Goal: Task Accomplishment & Management: Manage account settings

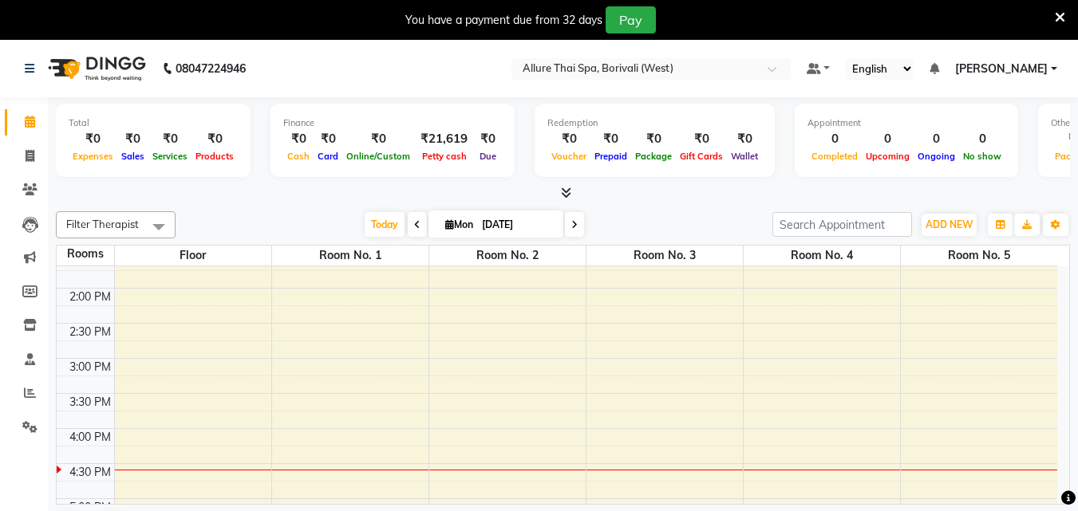
scroll to position [328, 0]
click at [695, 353] on div "9:00 AM 9:30 AM 10:00 AM 10:30 AM 11:00 AM 11:30 AM 12:00 PM 12:30 PM 1:00 PM 1…" at bounding box center [557, 465] width 1000 height 1052
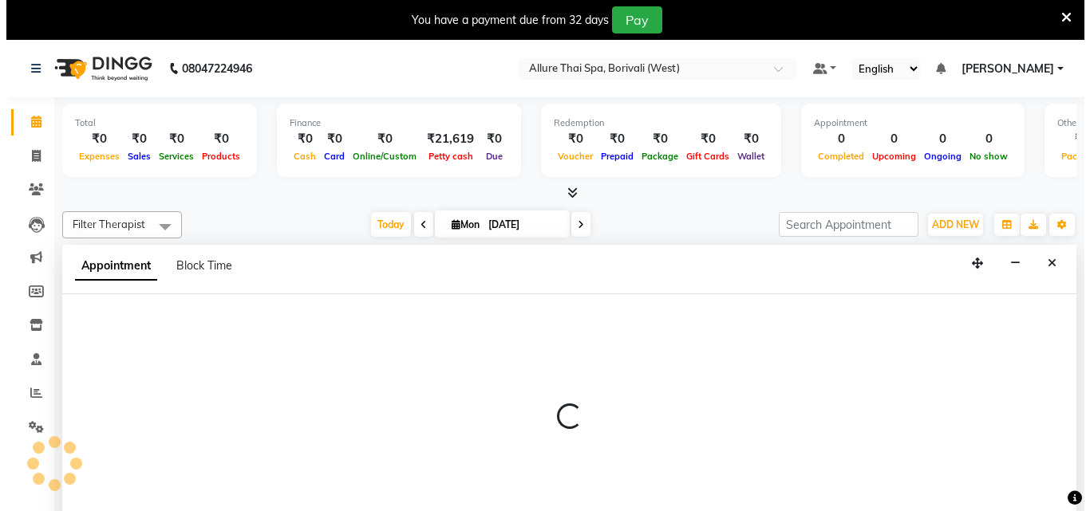
scroll to position [41, 0]
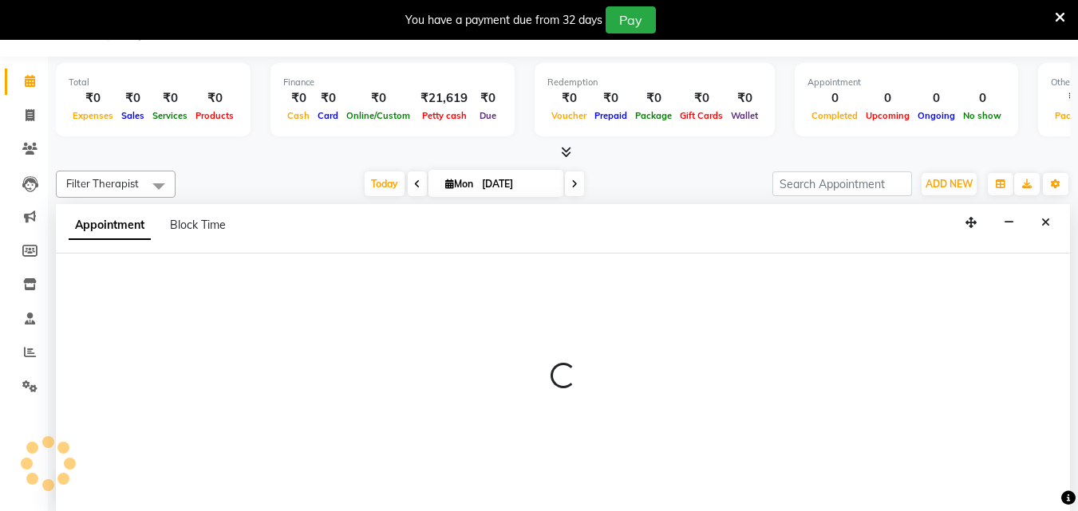
select select "885"
select select "tentative"
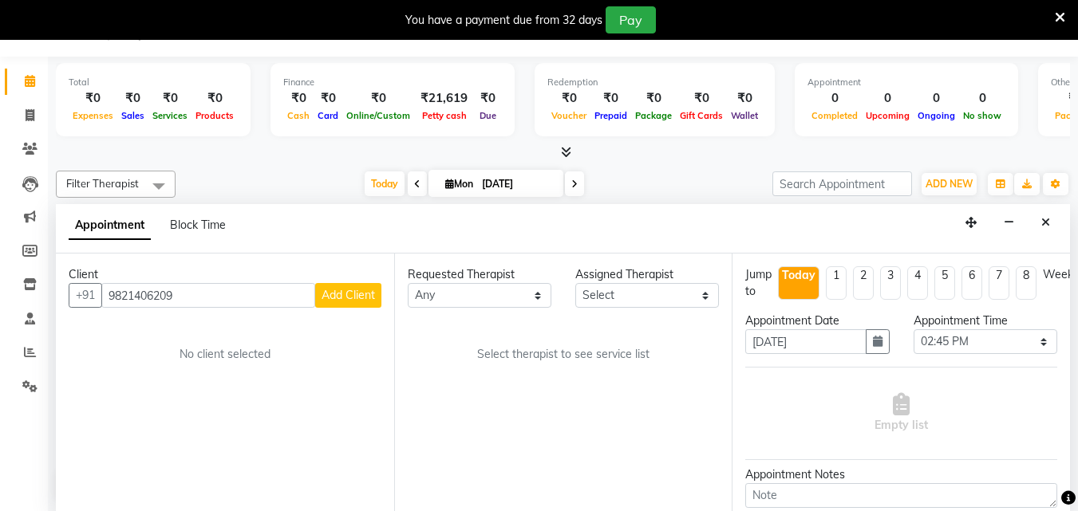
type input "9821406209"
click at [357, 303] on button "Add Client" at bounding box center [348, 295] width 66 height 25
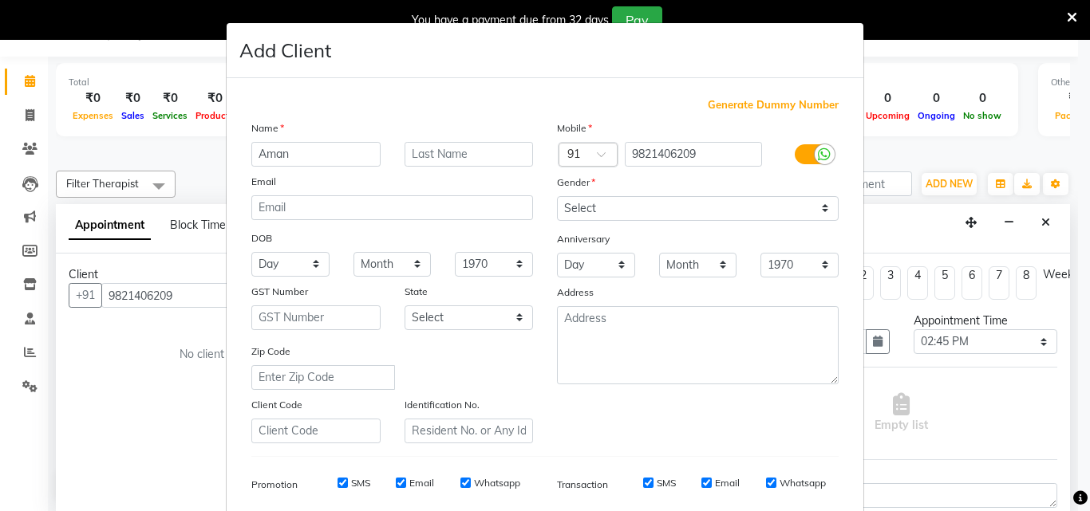
type input "Aman"
click at [649, 205] on select "Select Male Female Other Prefer Not To Say" at bounding box center [698, 208] width 282 height 25
select select "male"
click at [557, 196] on select "Select Male Female Other Prefer Not To Say" at bounding box center [698, 208] width 282 height 25
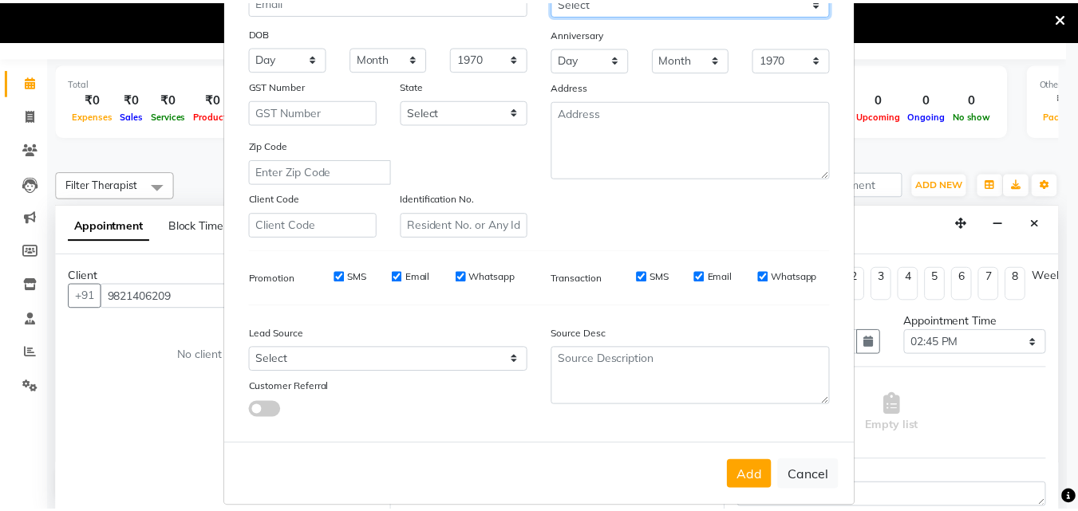
scroll to position [225, 0]
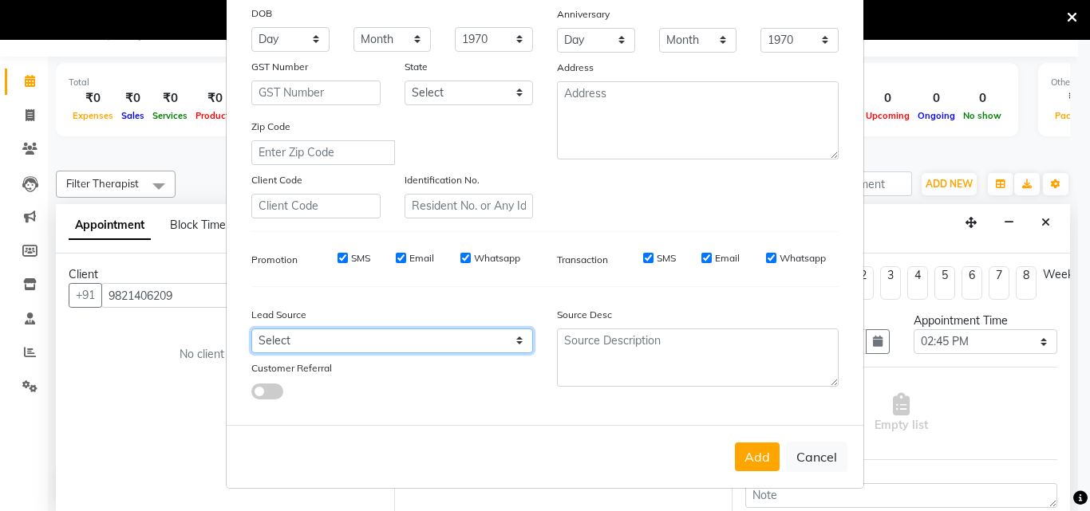
click at [434, 349] on select "Select Walk-in Referral Friend Advertisement Facebook JustDial Google Other Web…" at bounding box center [392, 341] width 282 height 25
select select "47572"
click at [251, 329] on select "Select Walk-in Referral Friend Advertisement Facebook JustDial Google Other Web…" at bounding box center [392, 341] width 282 height 25
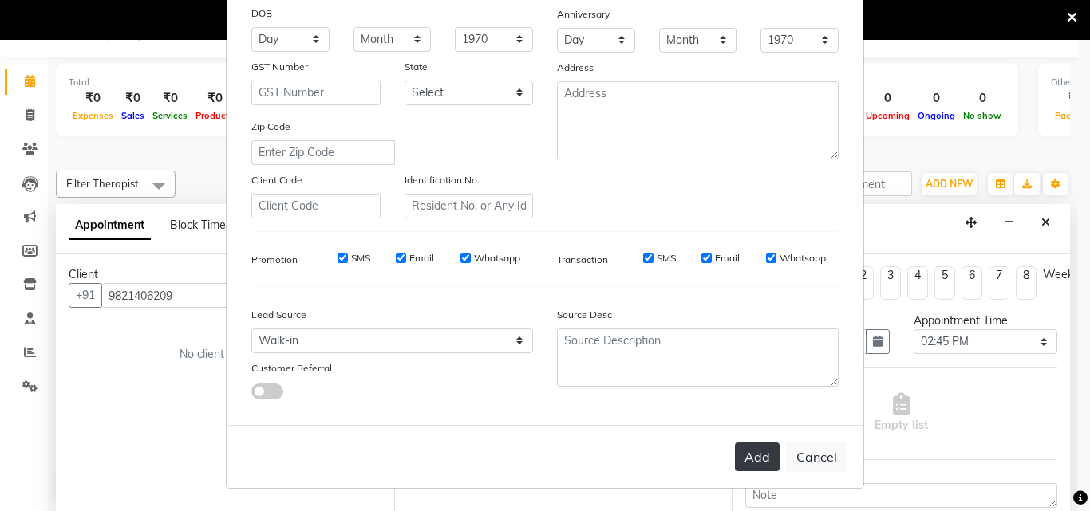
click at [745, 462] on button "Add" at bounding box center [757, 457] width 45 height 29
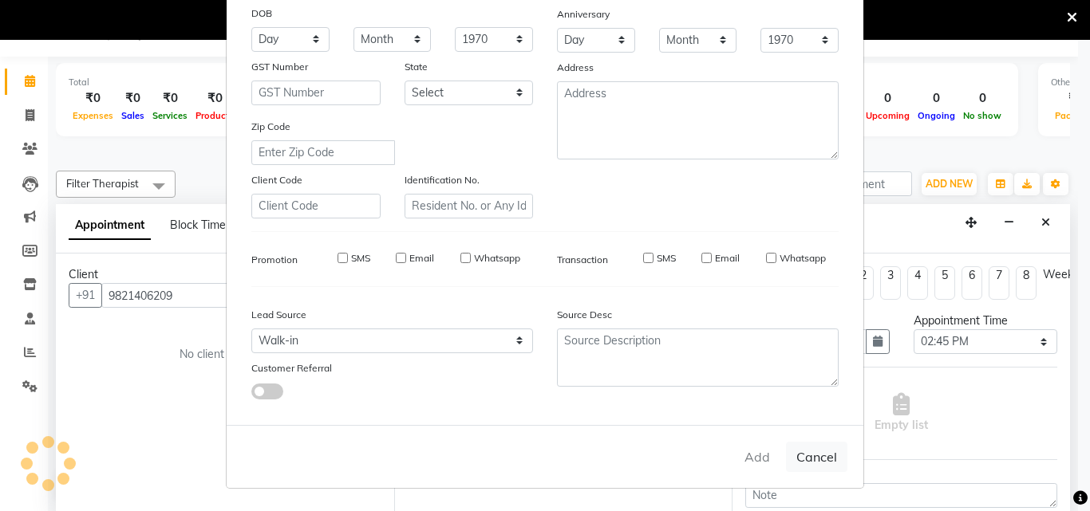
select select
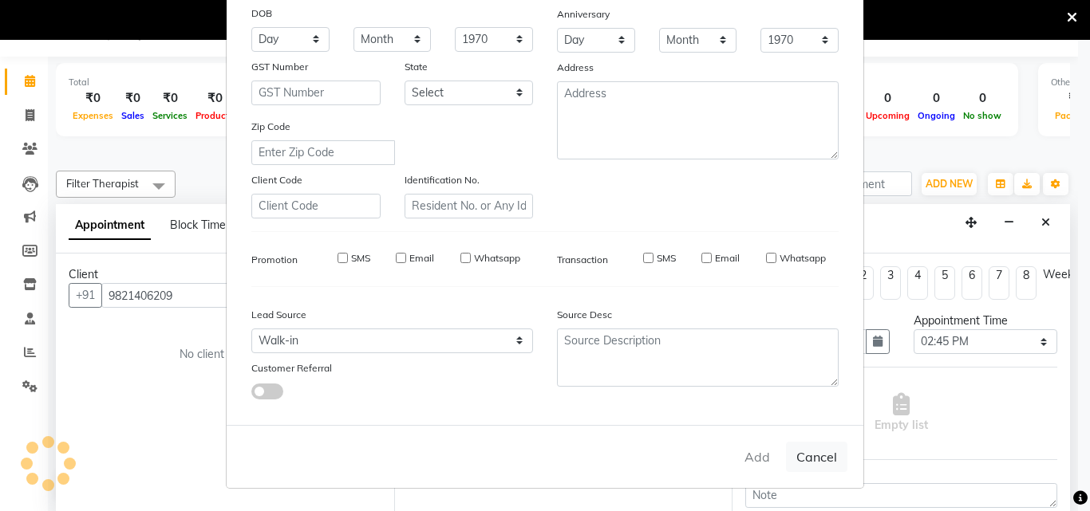
select select
checkbox input "false"
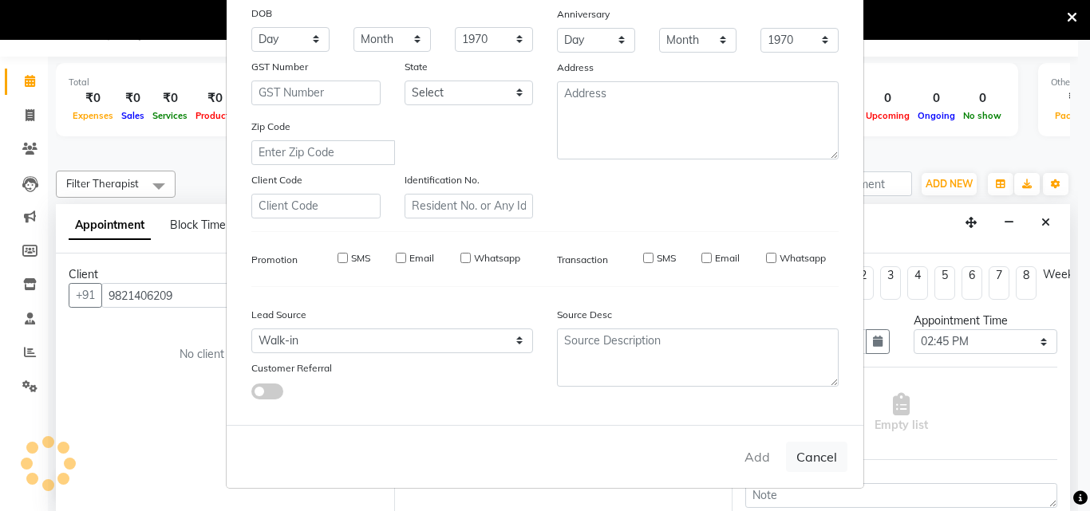
checkbox input "false"
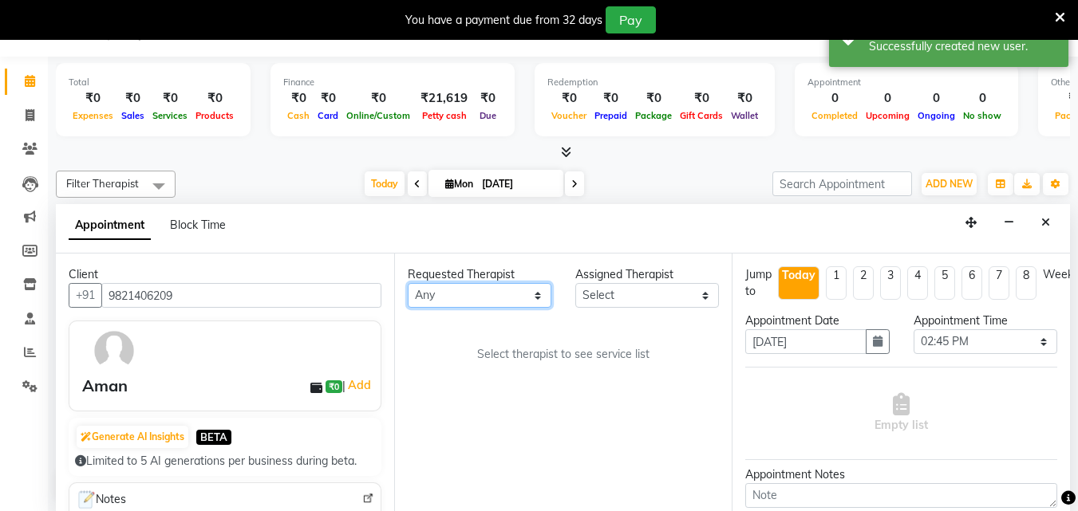
click at [487, 293] on select "Any [PERSON_NAME] [PERSON_NAME]" at bounding box center [480, 295] width 144 height 25
select select "79062"
click at [408, 283] on select "Any [PERSON_NAME] [PERSON_NAME]" at bounding box center [480, 295] width 144 height 25
select select "79062"
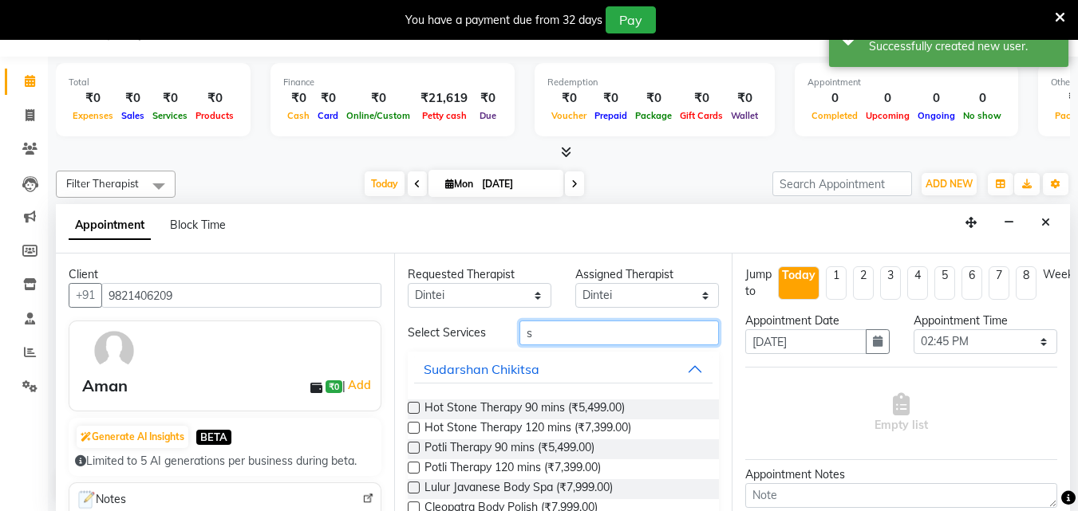
click at [537, 335] on input "s" at bounding box center [618, 333] width 199 height 25
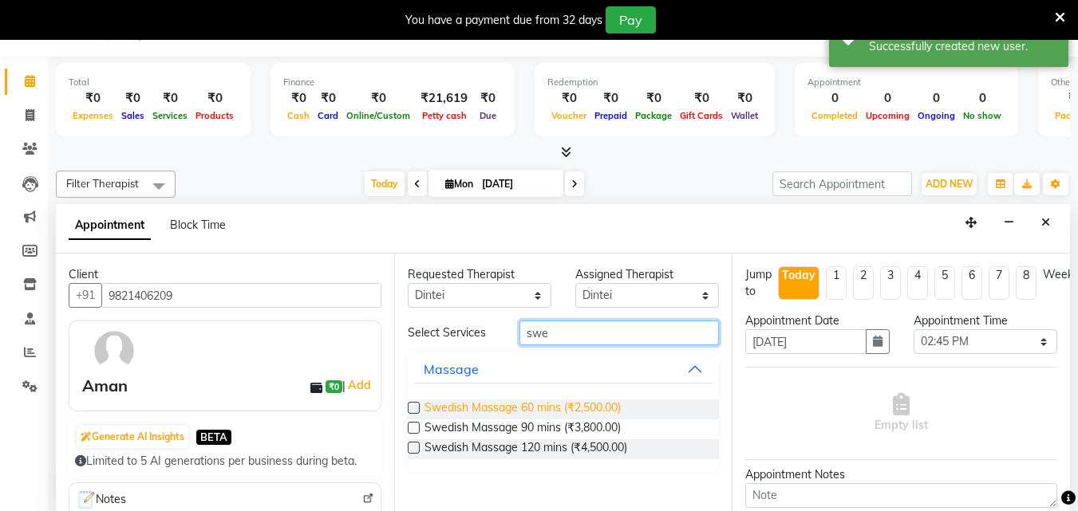
type input "swe"
click at [566, 411] on span "Swedish Massage 60 mins (₹2,500.00)" at bounding box center [522, 410] width 196 height 20
checkbox input "true"
select select "4285"
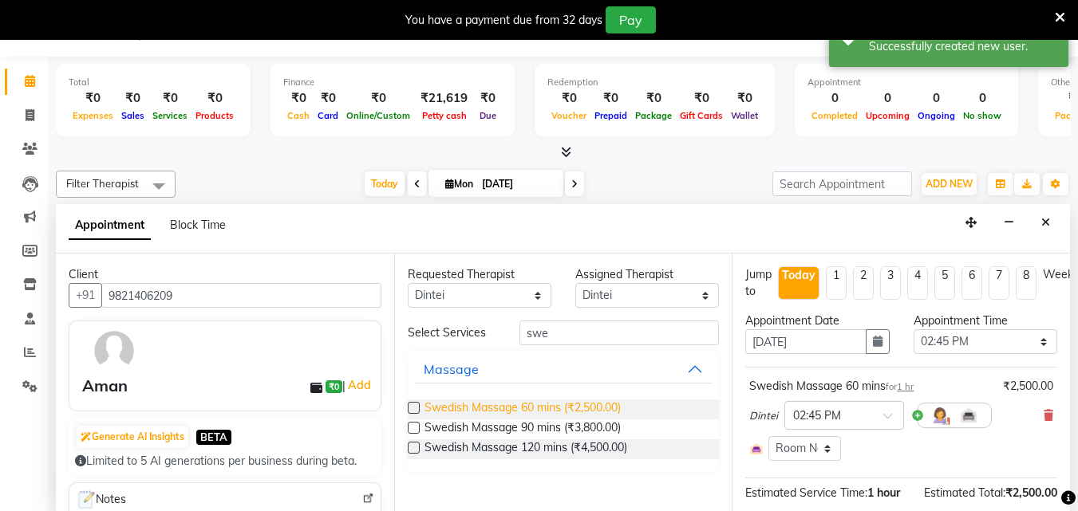
checkbox input "false"
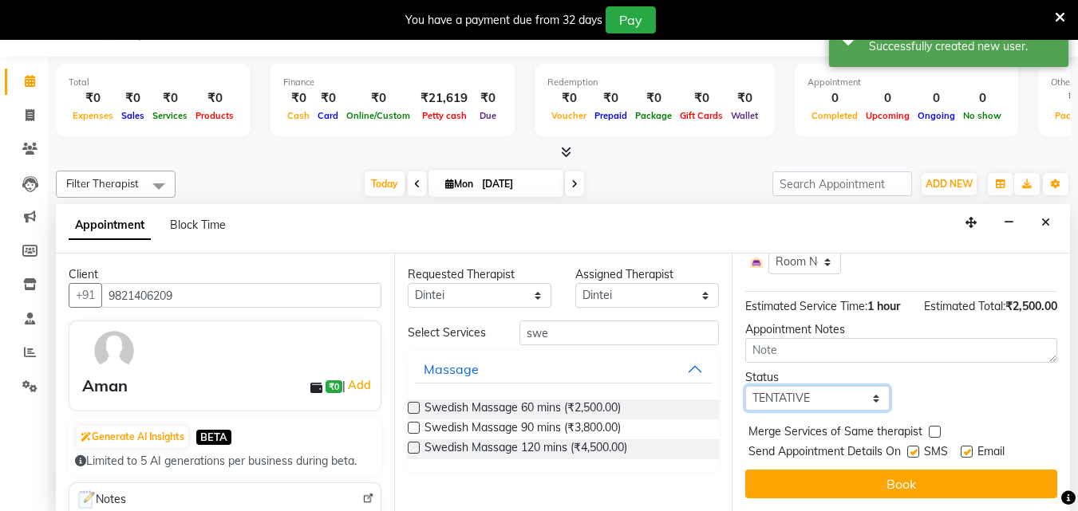
click at [816, 386] on select "Select TENTATIVE CONFIRM CHECK-IN UPCOMING" at bounding box center [817, 398] width 144 height 25
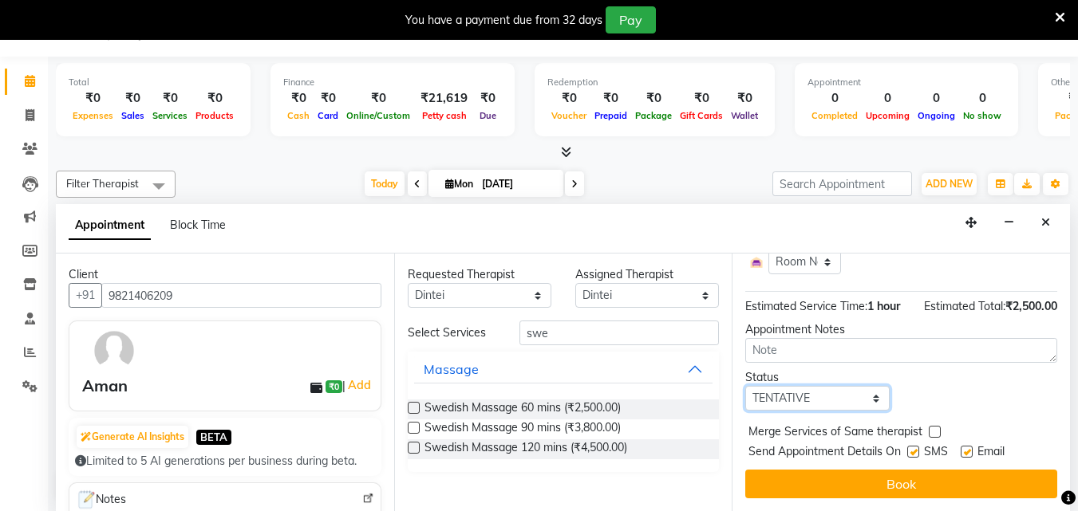
select select "check-in"
click at [745, 386] on select "Select TENTATIVE CONFIRM CHECK-IN UPCOMING" at bounding box center [817, 398] width 144 height 25
click at [914, 446] on label at bounding box center [913, 452] width 12 height 12
click at [914, 448] on input "checkbox" at bounding box center [912, 453] width 10 height 10
checkbox input "false"
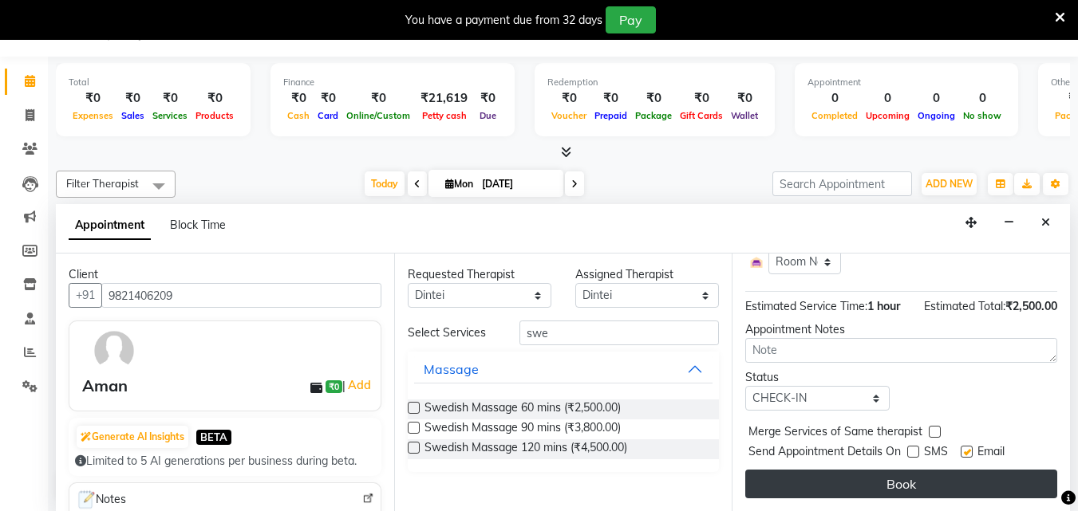
click at [894, 472] on button "Book" at bounding box center [901, 484] width 312 height 29
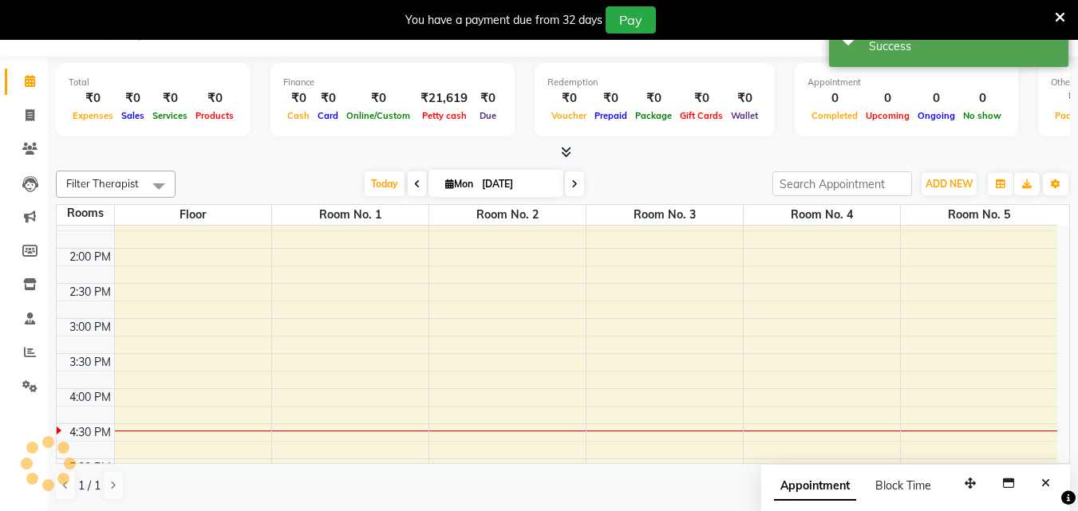
scroll to position [0, 0]
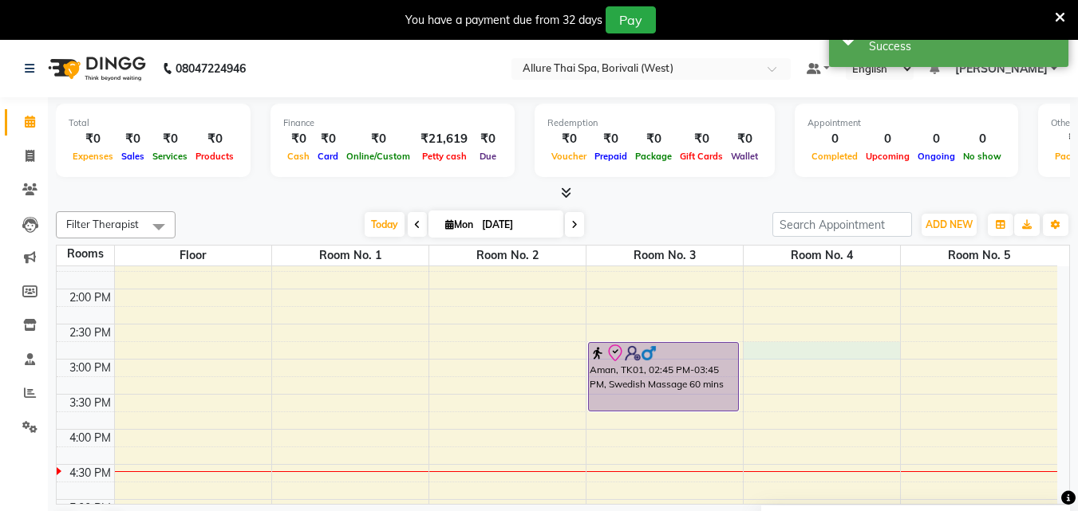
click at [785, 342] on div "9:00 AM 9:30 AM 10:00 AM 10:30 AM 11:00 AM 11:30 AM 12:00 PM 12:30 PM 1:00 PM 1…" at bounding box center [557, 465] width 1000 height 1052
select select "885"
select select "tentative"
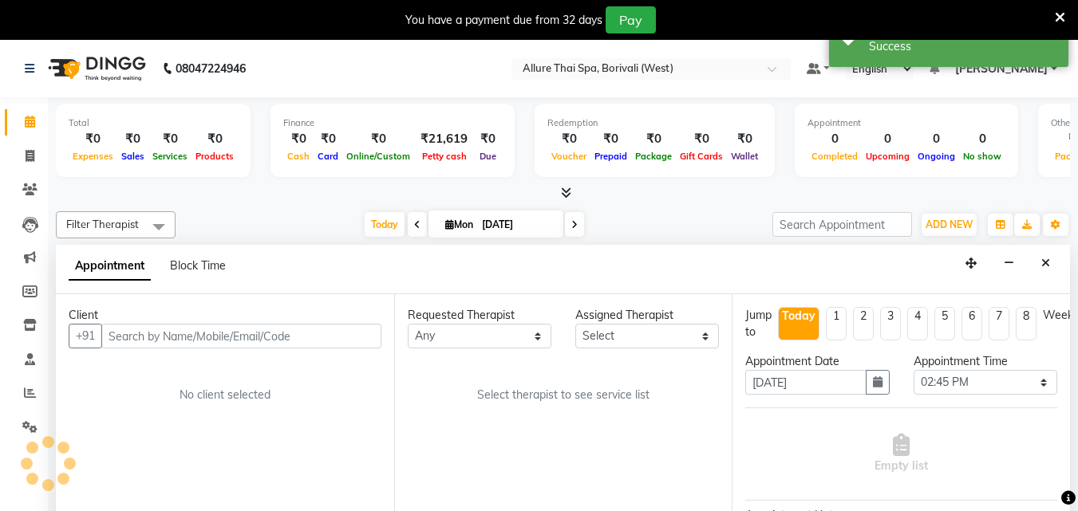
scroll to position [41, 0]
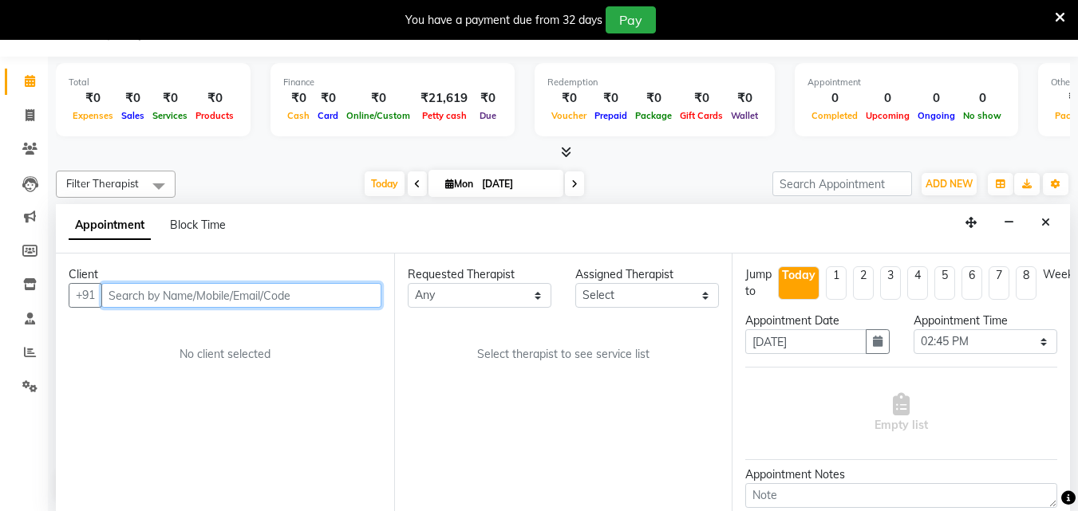
paste input "8169808908"
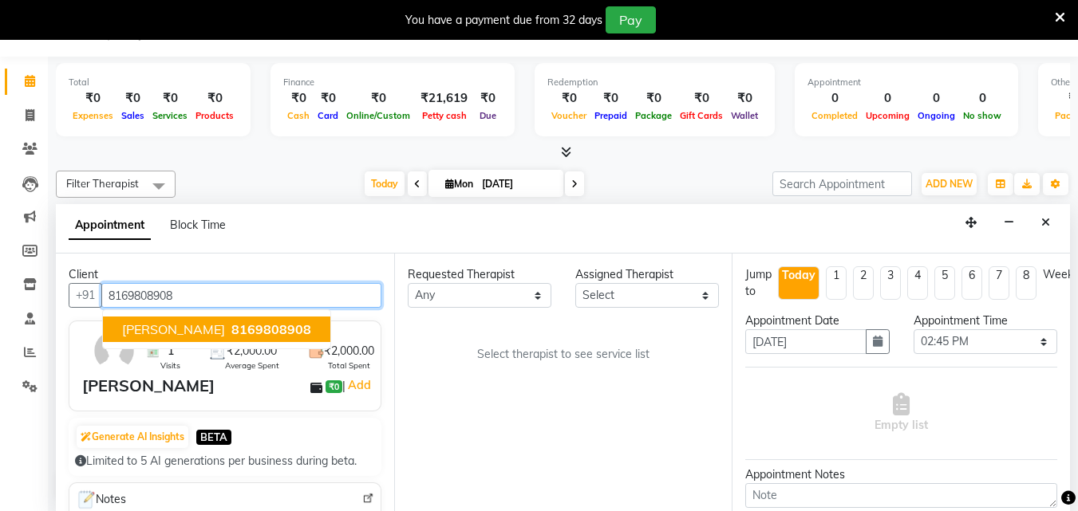
click at [231, 333] on span "8169808908" at bounding box center [271, 329] width 80 height 16
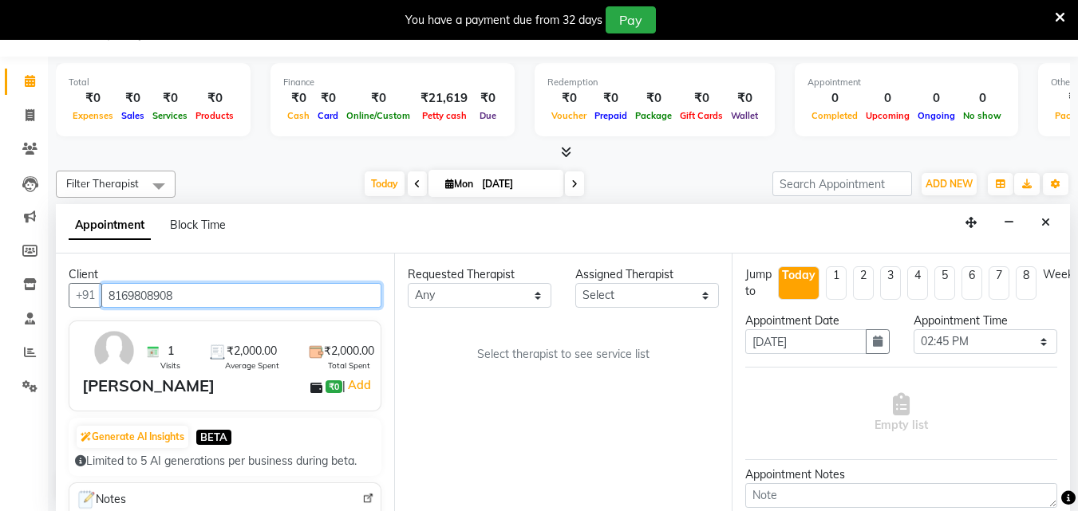
type input "8169808908"
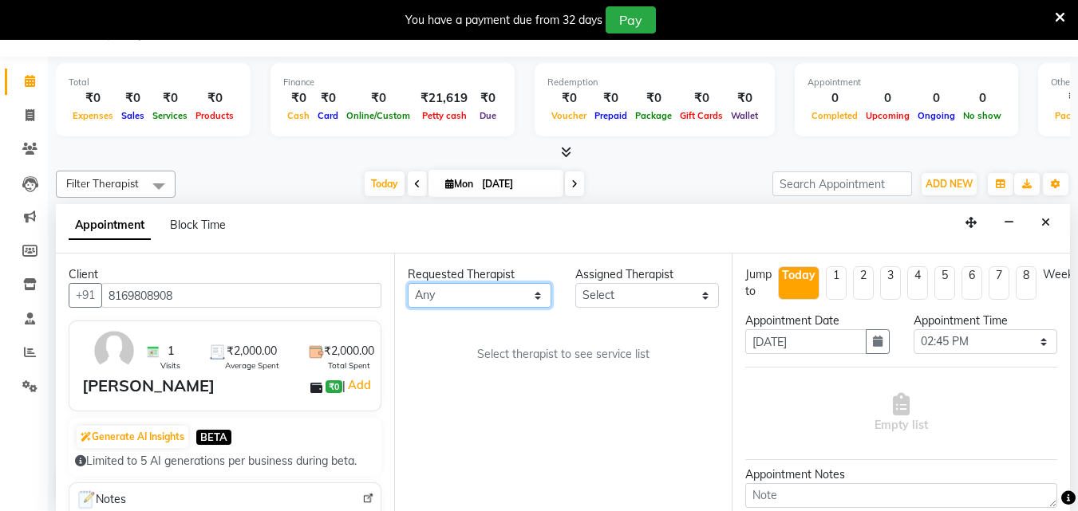
click at [470, 293] on select "Any [PERSON_NAME] [PERSON_NAME]" at bounding box center [480, 295] width 144 height 25
select select "89462"
click at [408, 283] on select "Any [PERSON_NAME] [PERSON_NAME]" at bounding box center [480, 295] width 144 height 25
select select "89462"
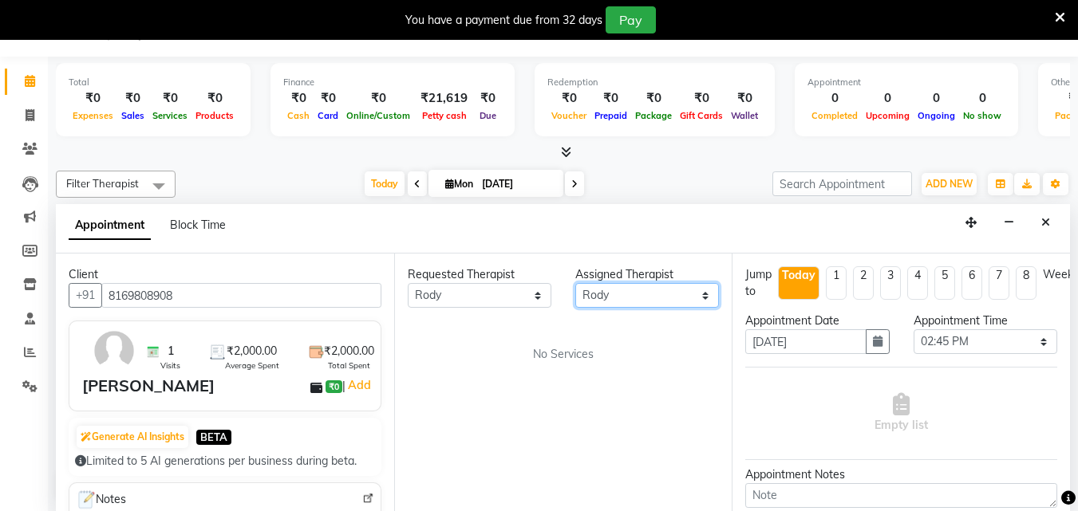
click at [601, 298] on select "Select Amy Dintei Nani Rebecca Rody Tharyee" at bounding box center [647, 295] width 144 height 25
click at [507, 301] on select "Any [PERSON_NAME] [PERSON_NAME]" at bounding box center [480, 295] width 144 height 25
click at [408, 283] on select "Any [PERSON_NAME] [PERSON_NAME]" at bounding box center [480, 295] width 144 height 25
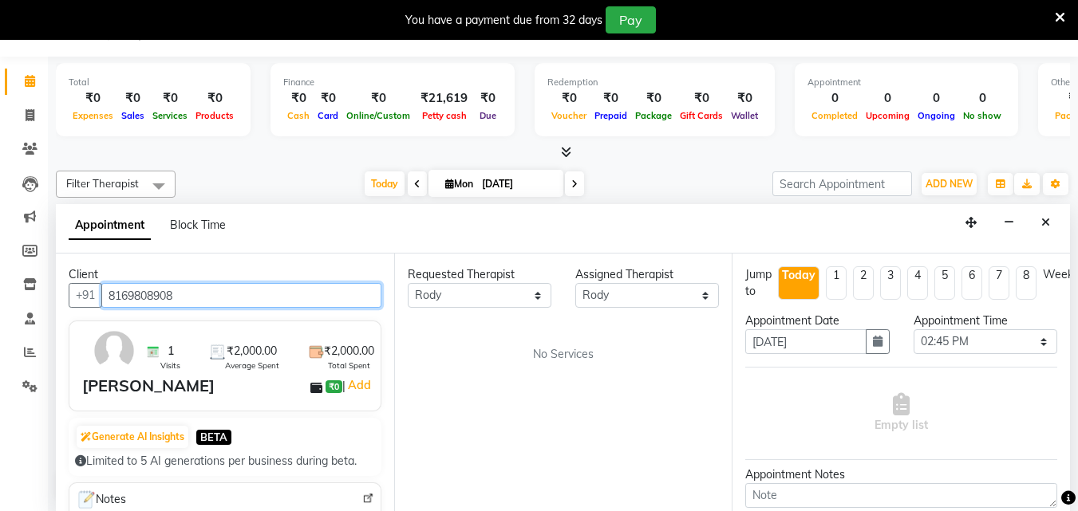
click at [298, 290] on input "8169808908" at bounding box center [241, 295] width 280 height 25
click at [508, 392] on div "Requested Therapist Any Amy Dintei Nani Rebecca Rody Tharyee Assigned Therapist…" at bounding box center [563, 383] width 338 height 258
click at [163, 288] on input "8169808908" at bounding box center [241, 295] width 280 height 25
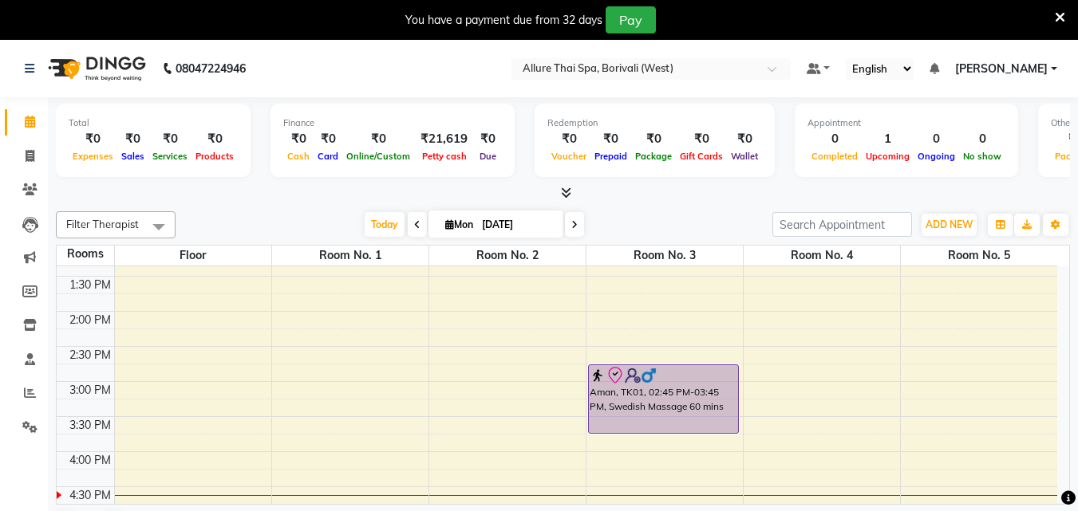
scroll to position [305, 0]
click at [784, 368] on div "9:00 AM 9:30 AM 10:00 AM 10:30 AM 11:00 AM 11:30 AM 12:00 PM 12:30 PM 1:00 PM 1…" at bounding box center [557, 488] width 1000 height 1052
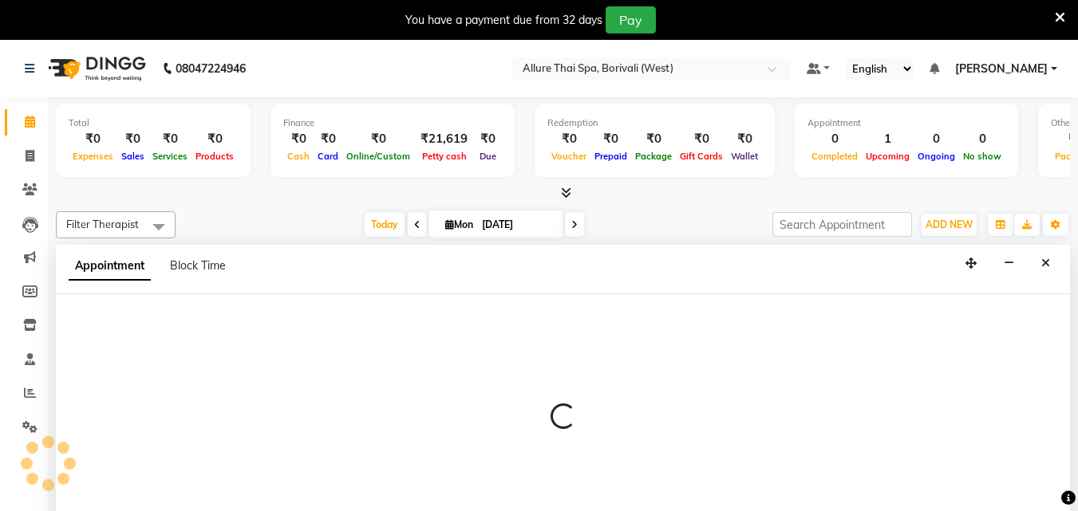
select select "885"
select select "tentative"
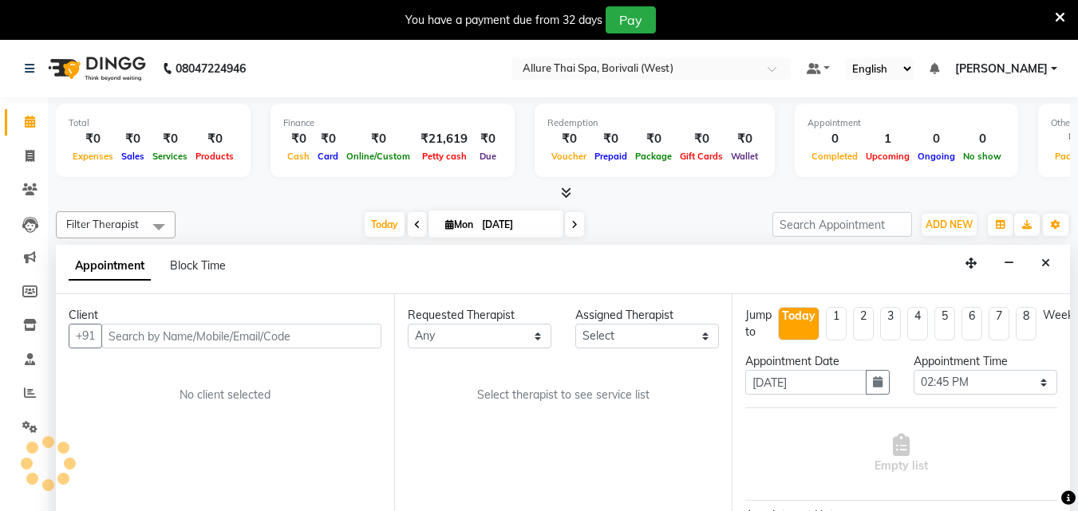
scroll to position [41, 0]
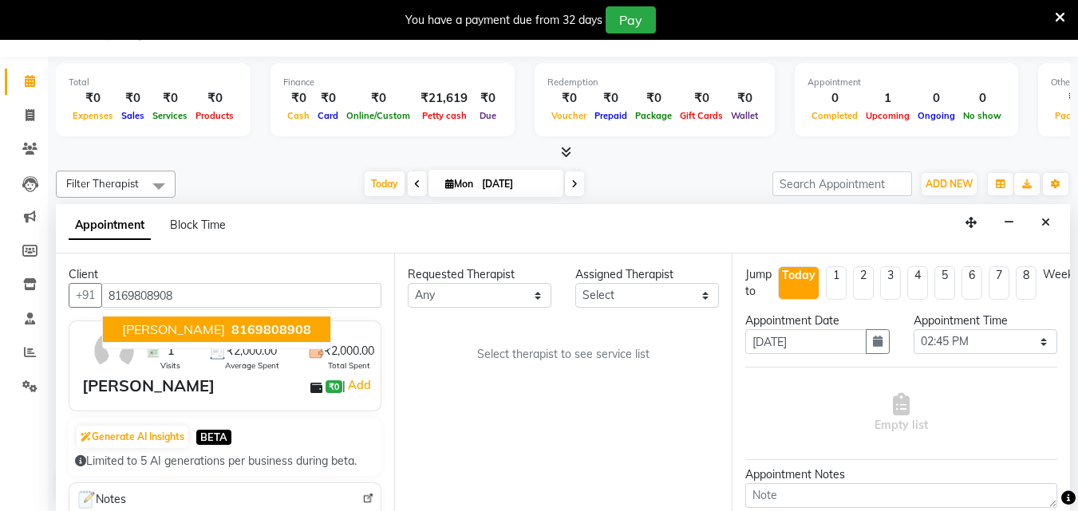
click at [231, 333] on span "8169808908" at bounding box center [271, 329] width 80 height 16
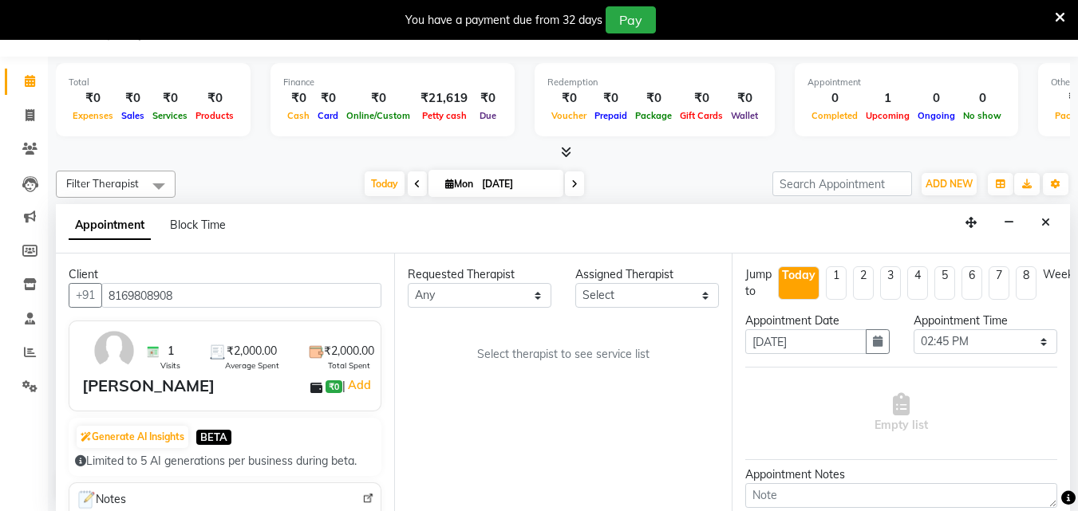
type input "8169808908"
click at [483, 300] on select "Any [PERSON_NAME] [PERSON_NAME]" at bounding box center [480, 295] width 144 height 25
select select "89462"
click at [408, 283] on select "Any [PERSON_NAME] [PERSON_NAME]" at bounding box center [480, 295] width 144 height 25
select select "89462"
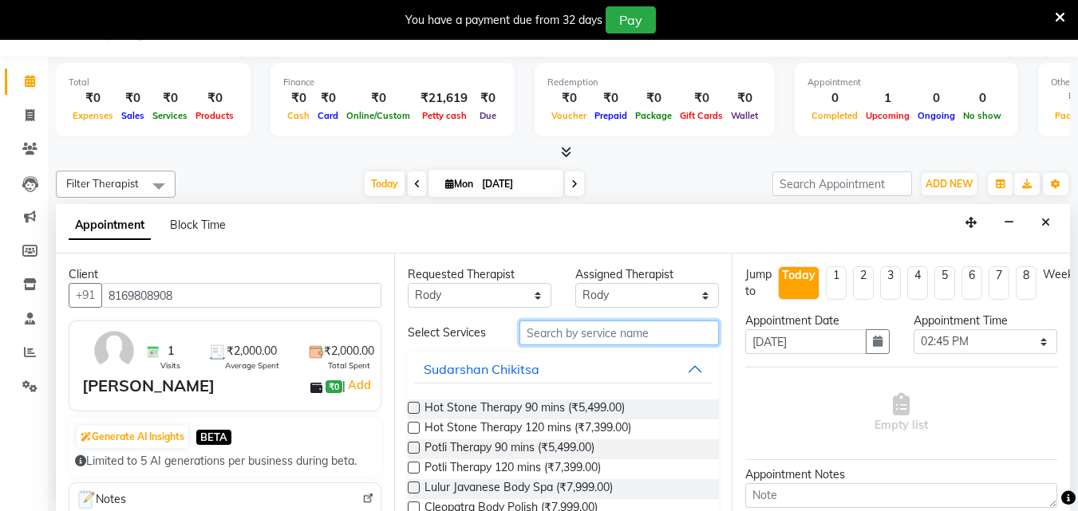
click at [570, 333] on input "text" at bounding box center [618, 333] width 199 height 25
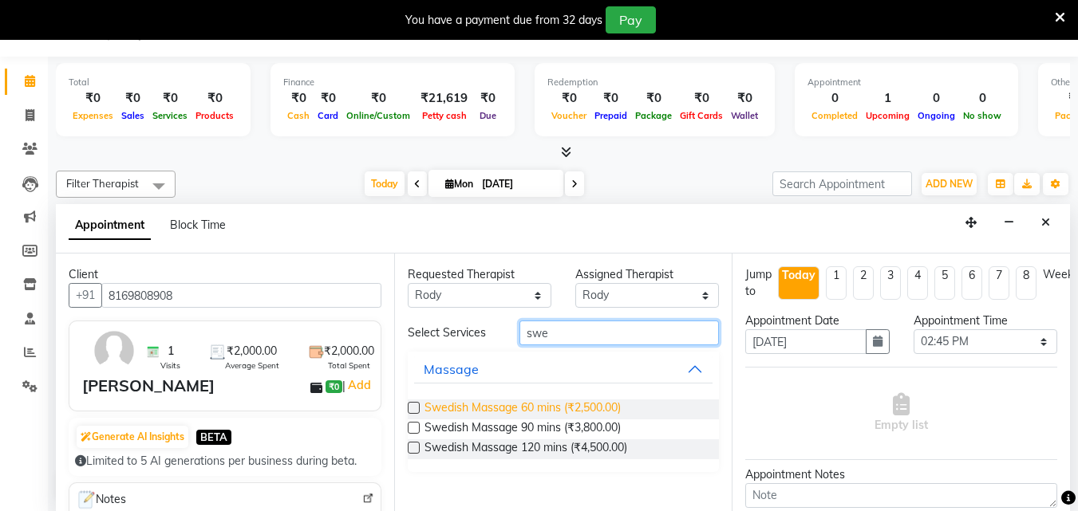
type input "swe"
click at [574, 403] on span "Swedish Massage 60 mins (₹2,500.00)" at bounding box center [522, 410] width 196 height 20
checkbox input "true"
select select "4286"
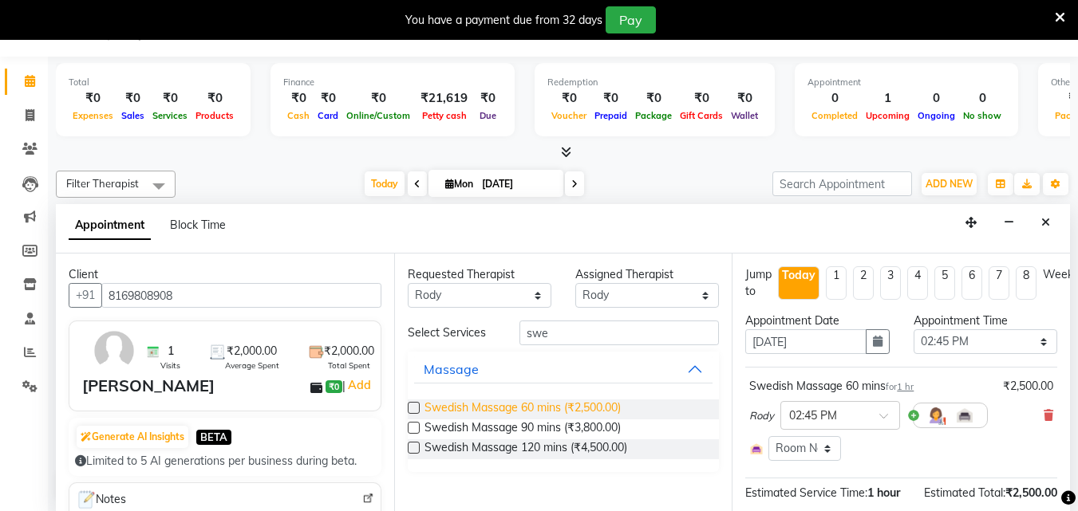
checkbox input "false"
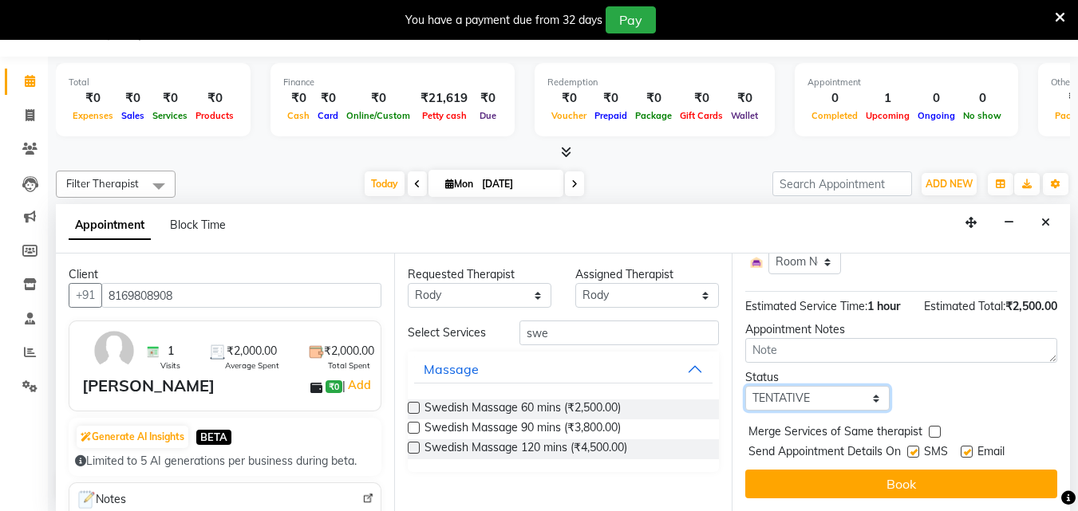
click at [832, 386] on select "Select TENTATIVE CONFIRM CHECK-IN UPCOMING" at bounding box center [817, 398] width 144 height 25
select select "check-in"
click at [745, 386] on select "Select TENTATIVE CONFIRM CHECK-IN UPCOMING" at bounding box center [817, 398] width 144 height 25
click at [915, 446] on label at bounding box center [913, 452] width 12 height 12
click at [915, 448] on input "checkbox" at bounding box center [912, 453] width 10 height 10
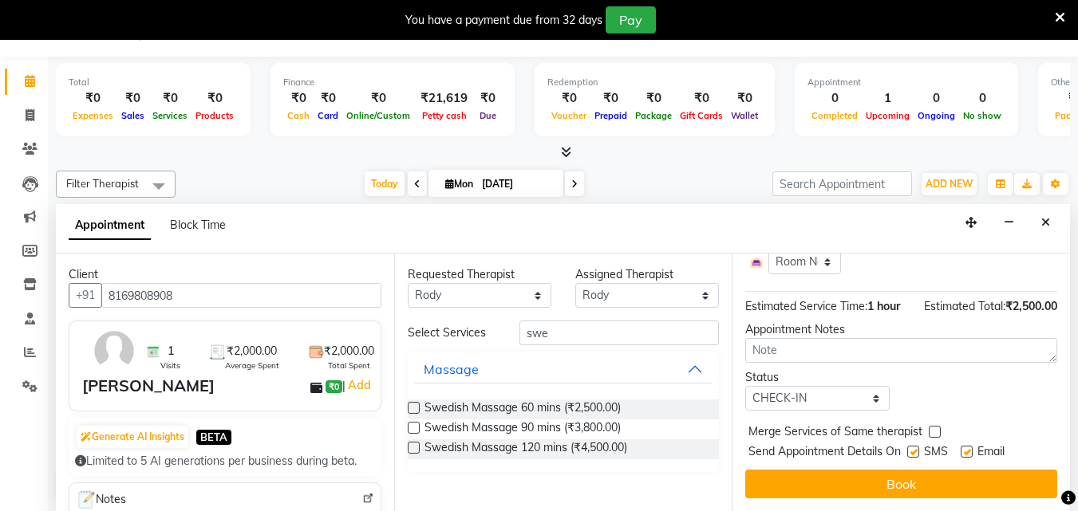
checkbox input "false"
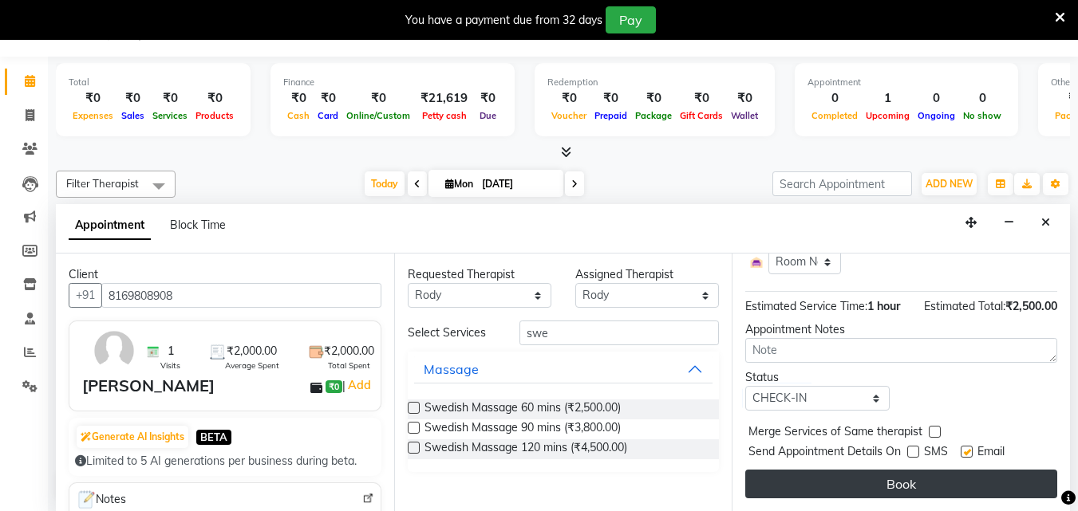
click at [887, 472] on button "Book" at bounding box center [901, 484] width 312 height 29
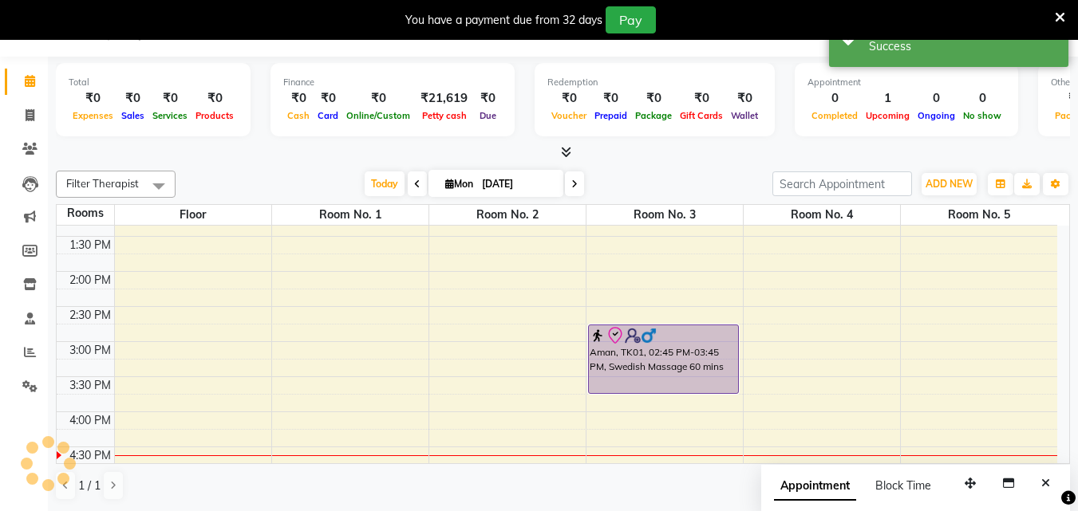
scroll to position [0, 0]
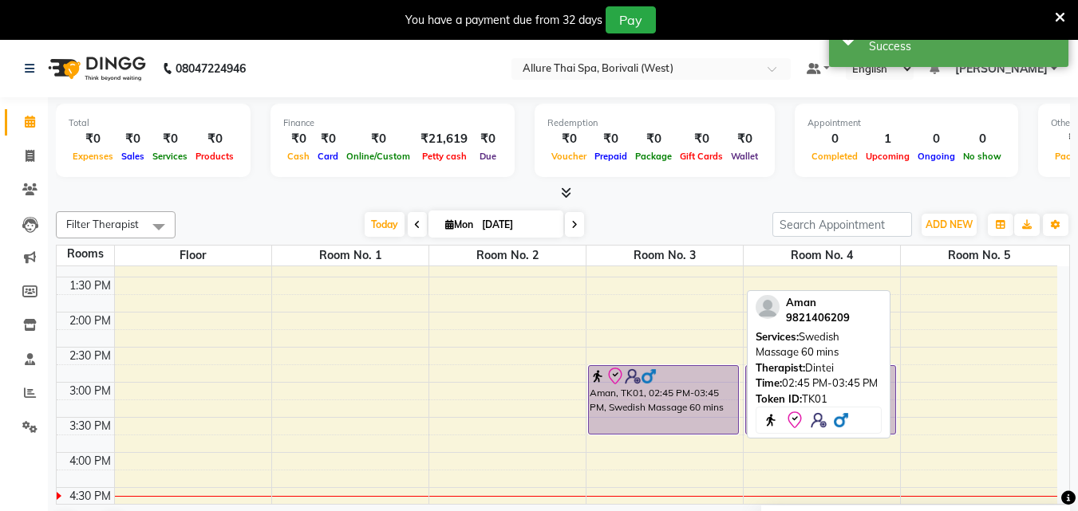
click at [679, 400] on div "Aman, TK01, 02:45 PM-03:45 PM, Swedish Massage 60 mins" at bounding box center [663, 400] width 149 height 68
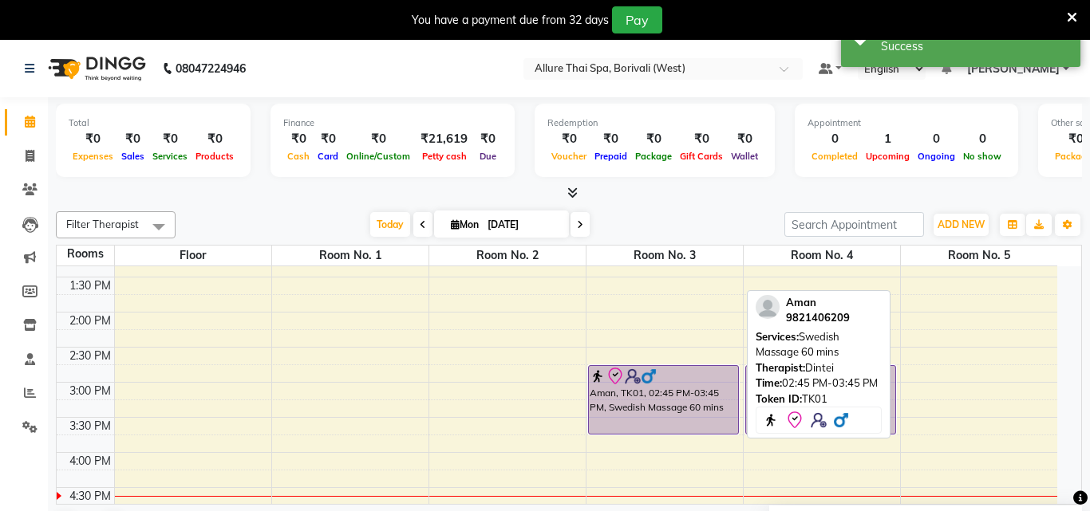
select select "8"
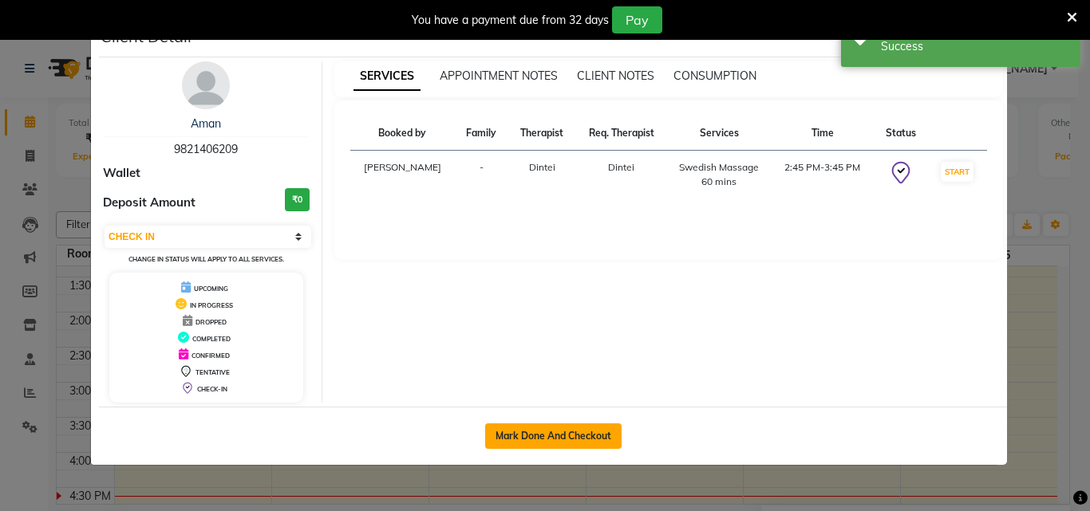
click at [588, 426] on button "Mark Done And Checkout" at bounding box center [553, 437] width 136 height 26
select select "6772"
select select "service"
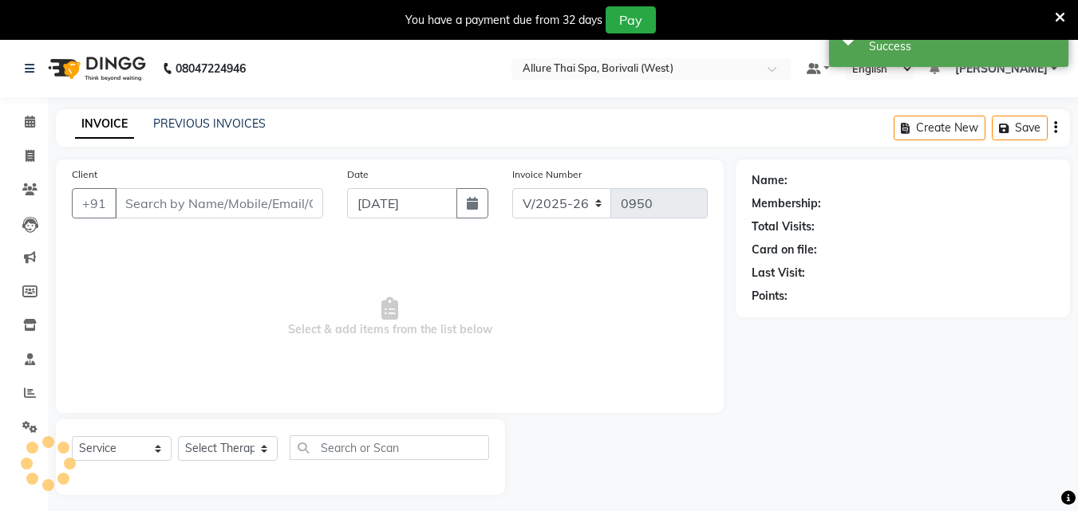
type input "9821406209"
select select "79062"
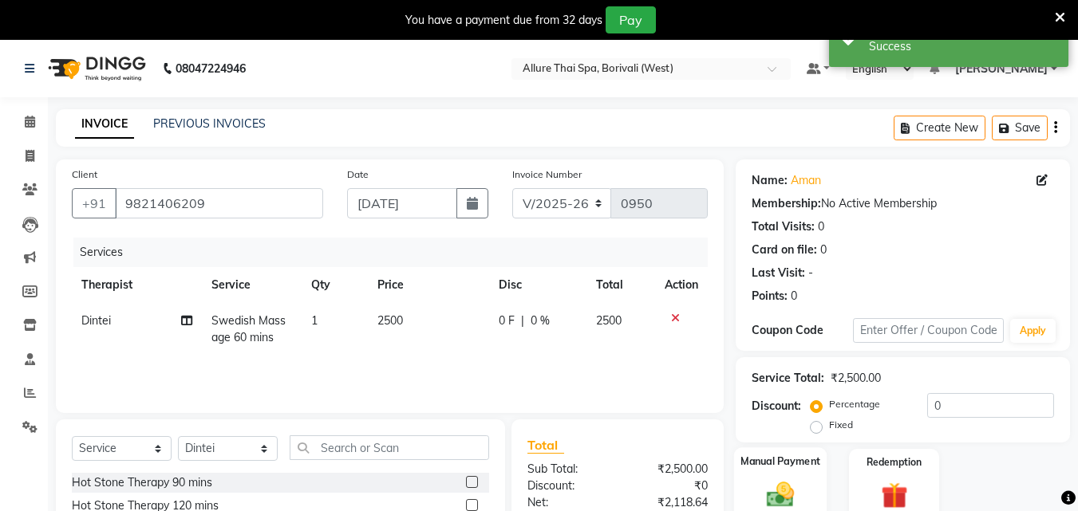
click at [814, 483] on div "Manual Payment" at bounding box center [780, 485] width 93 height 76
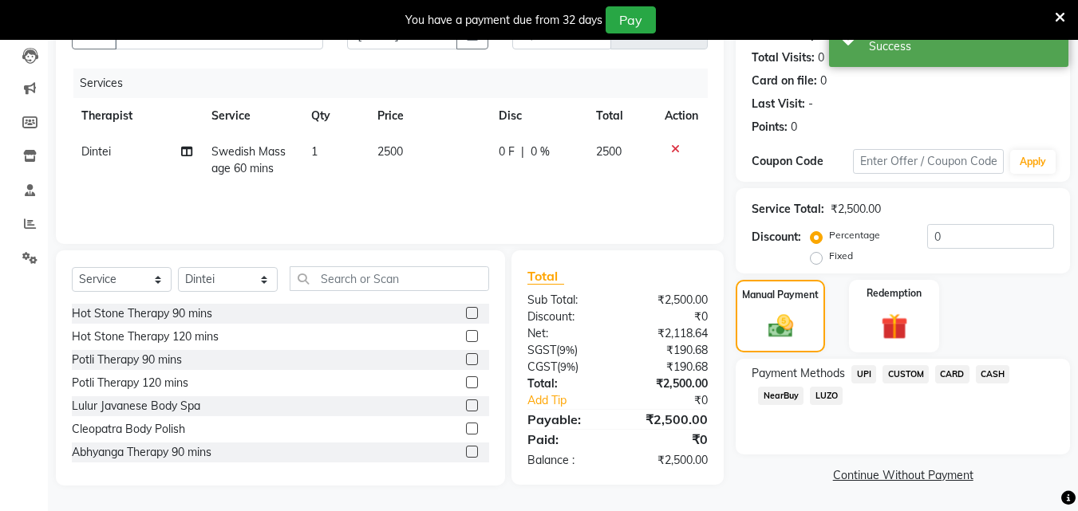
click at [859, 369] on span "UPI" at bounding box center [863, 374] width 25 height 18
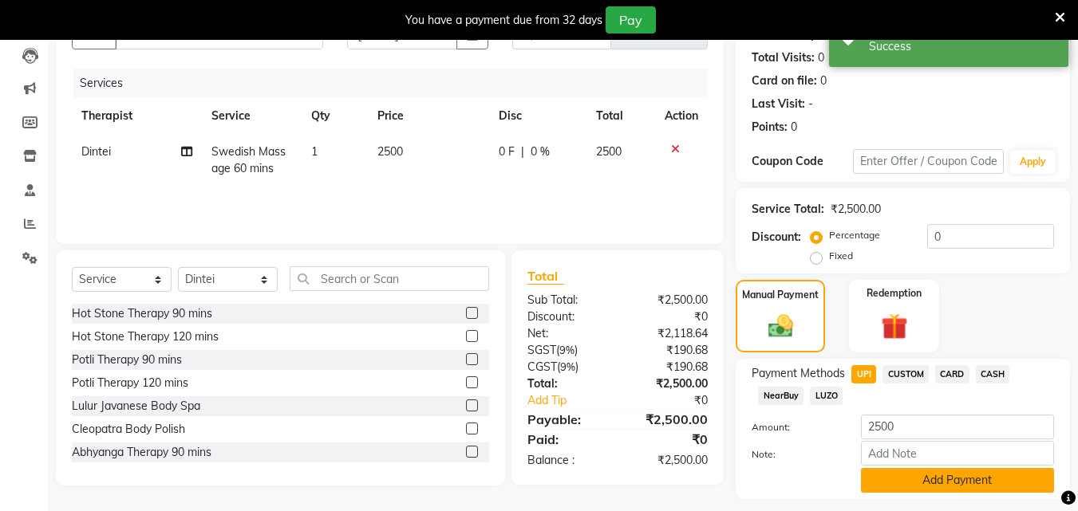
click at [905, 476] on button "Add Payment" at bounding box center [957, 480] width 193 height 25
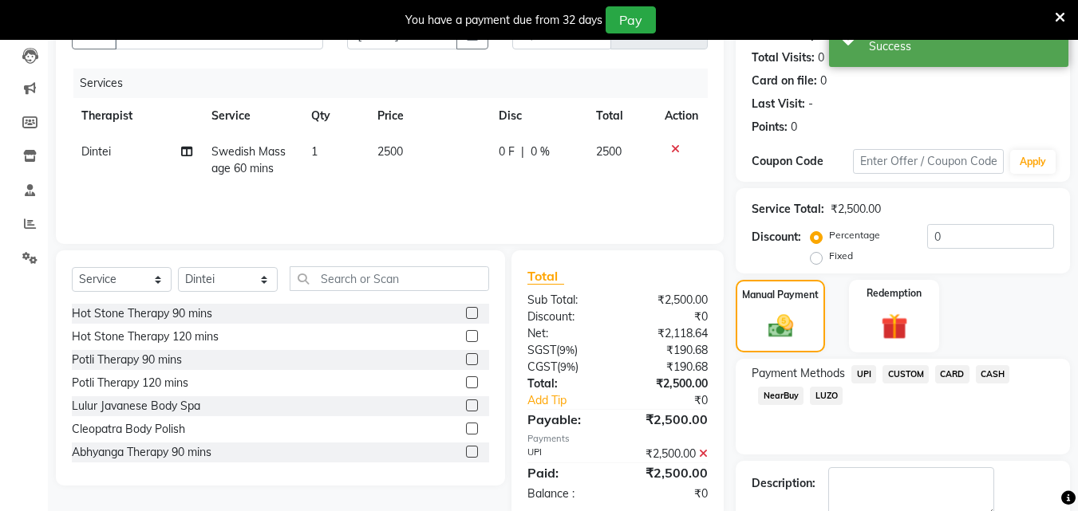
scroll to position [259, 0]
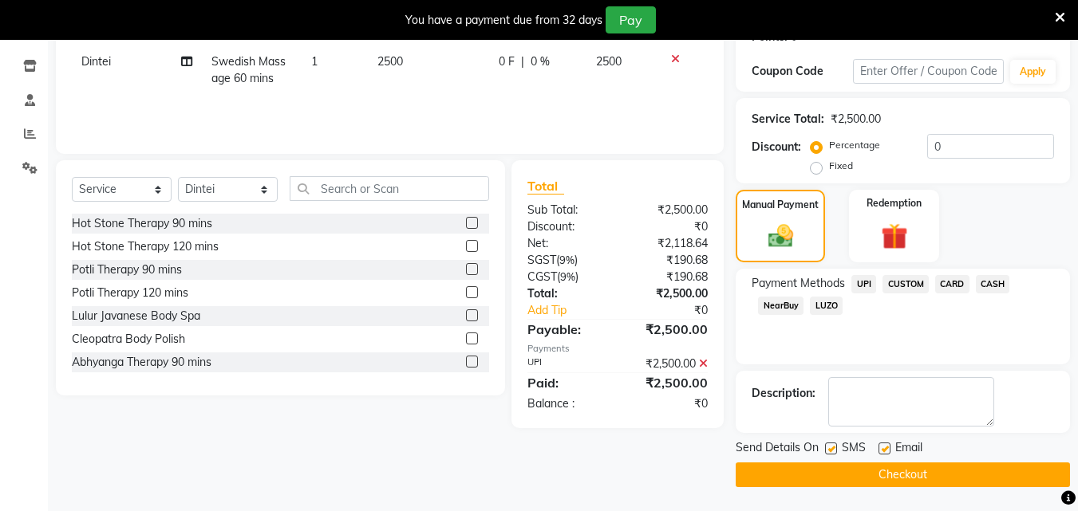
click at [836, 450] on label at bounding box center [831, 449] width 12 height 12
click at [835, 450] on input "checkbox" at bounding box center [830, 449] width 10 height 10
checkbox input "false"
click at [826, 464] on button "Checkout" at bounding box center [902, 475] width 334 height 25
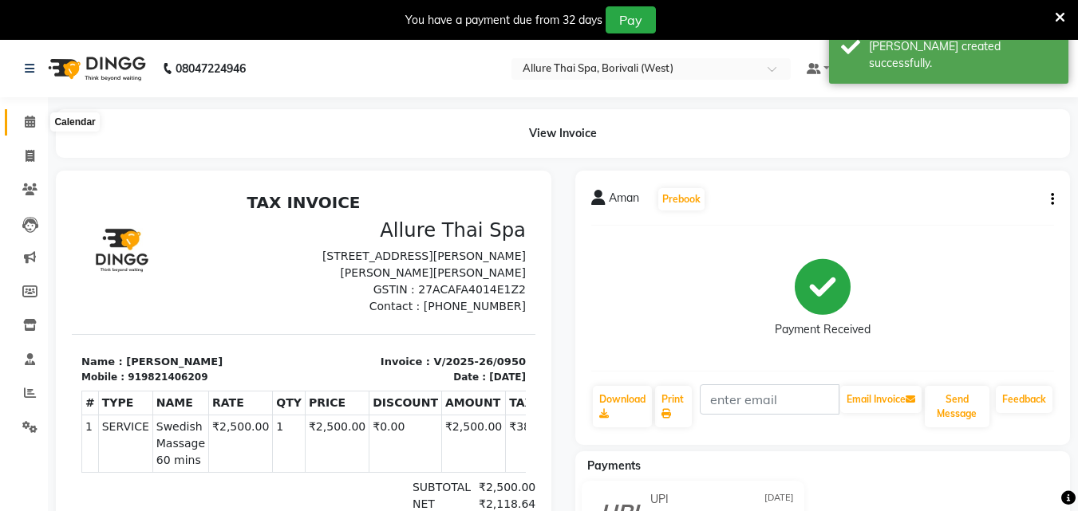
click at [30, 119] on icon at bounding box center [30, 122] width 10 height 12
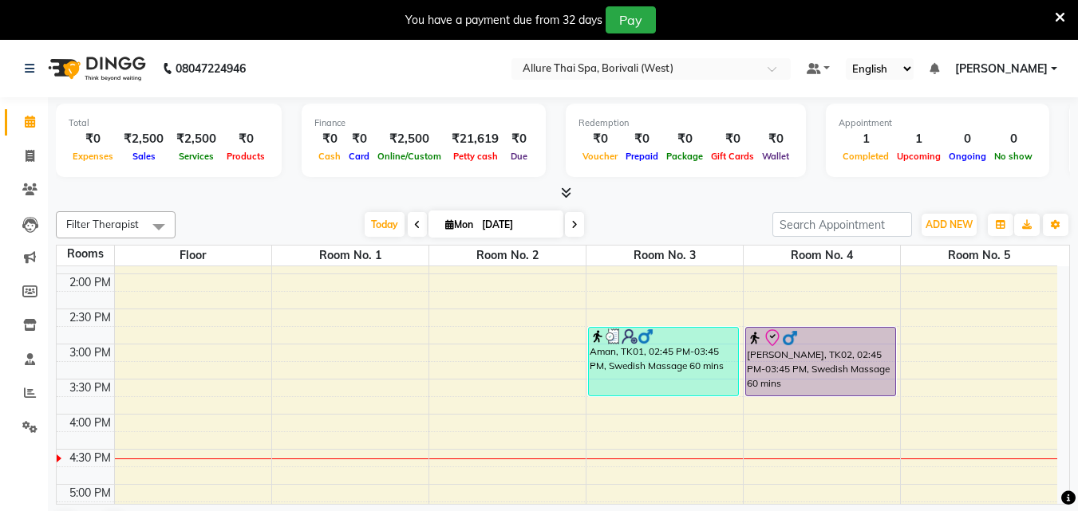
scroll to position [345, 0]
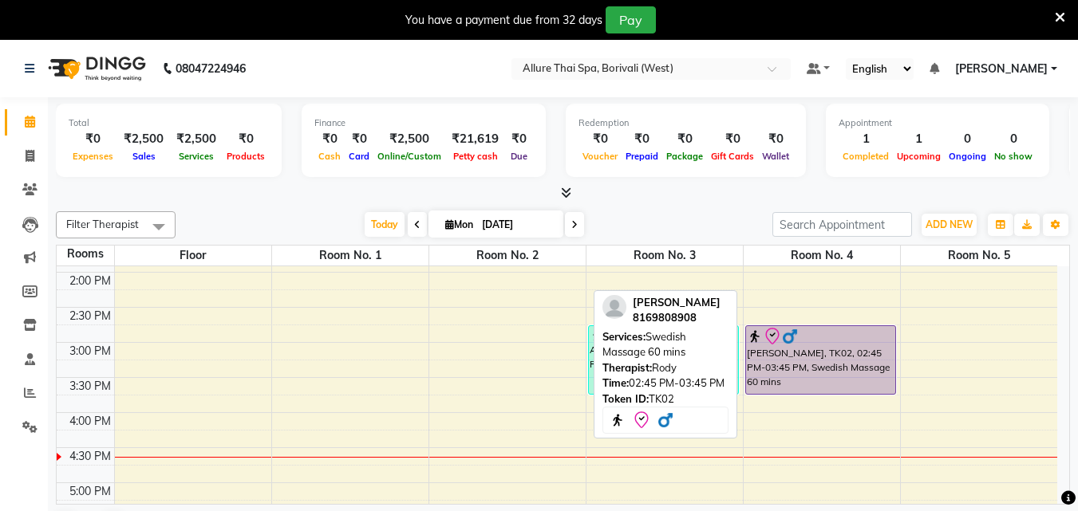
click at [821, 334] on div at bounding box center [821, 336] width 148 height 19
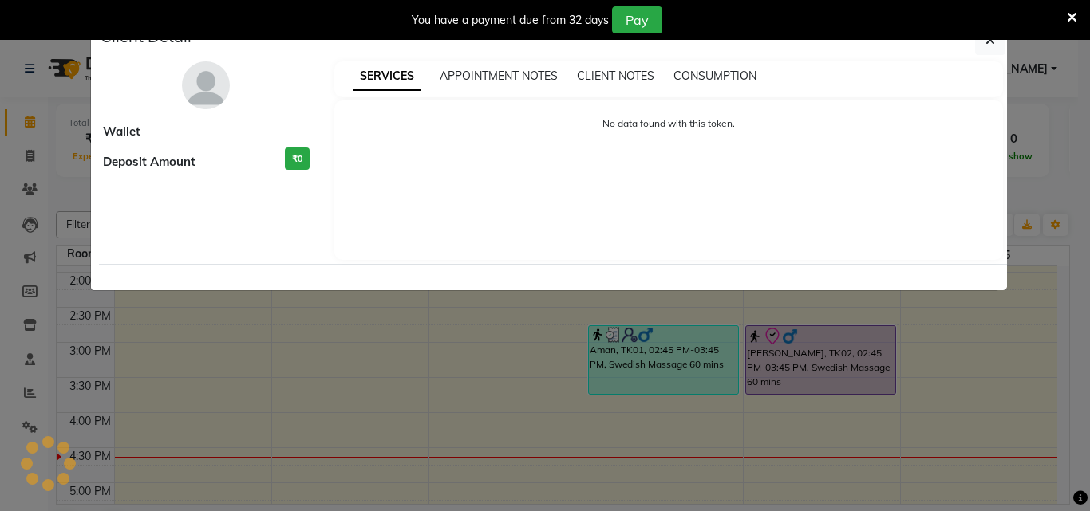
select select "8"
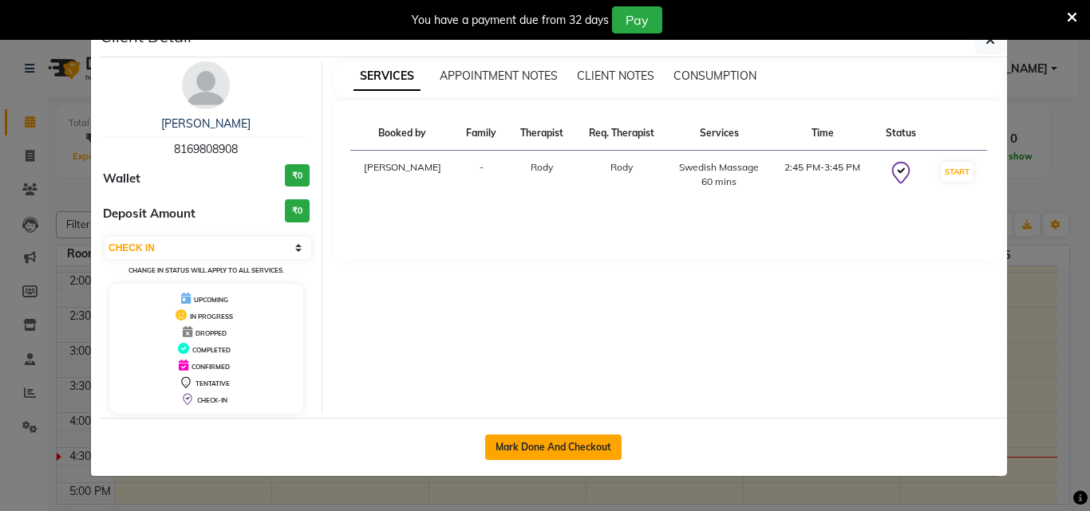
click at [595, 439] on button "Mark Done And Checkout" at bounding box center [553, 448] width 136 height 26
select select "6772"
select select "service"
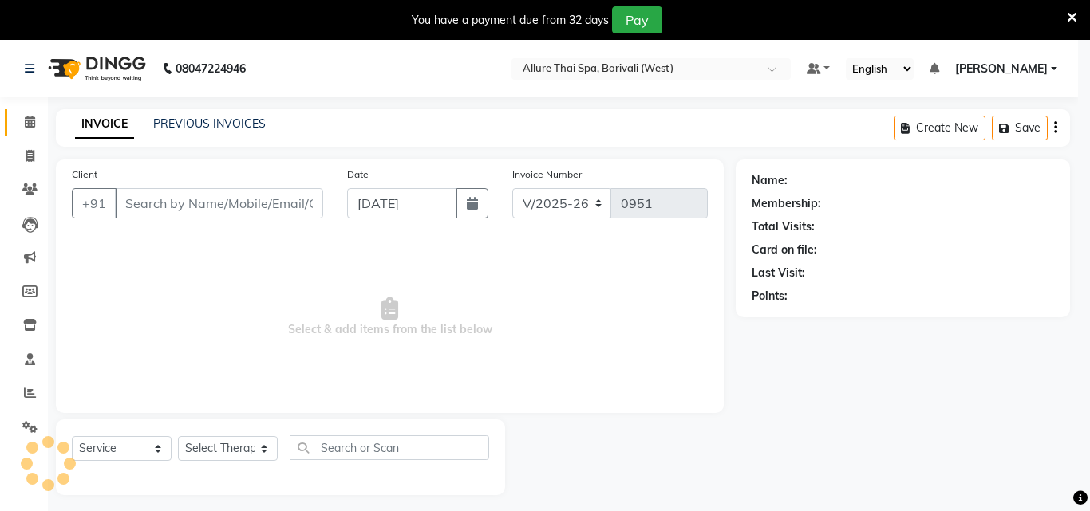
select select "3"
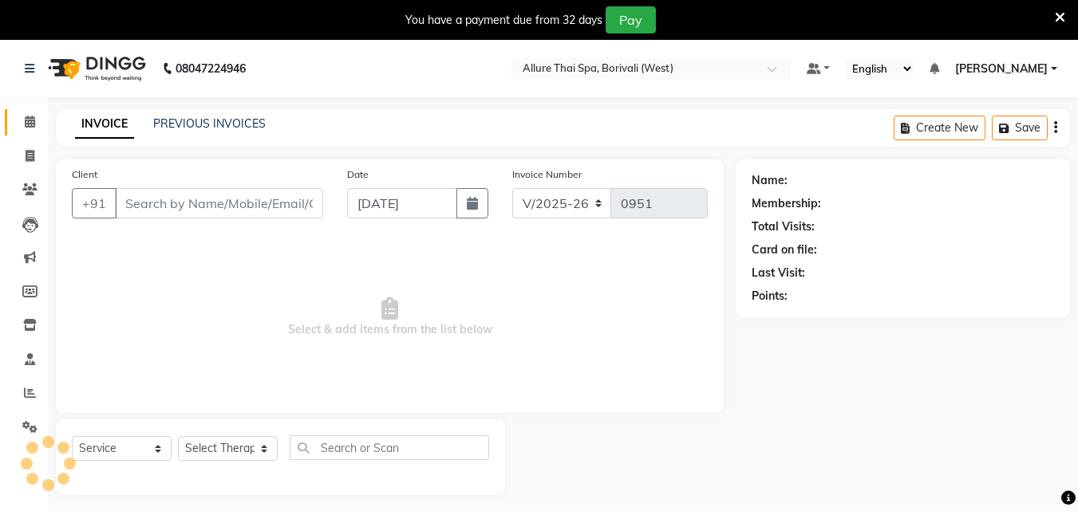
type input "8169808908"
select select "89462"
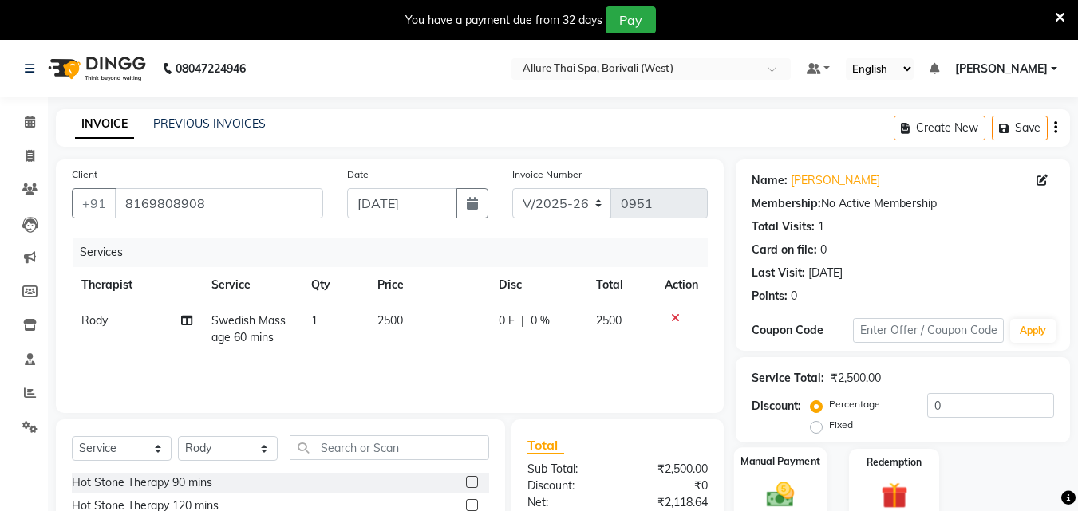
click at [786, 486] on img at bounding box center [780, 495] width 45 height 32
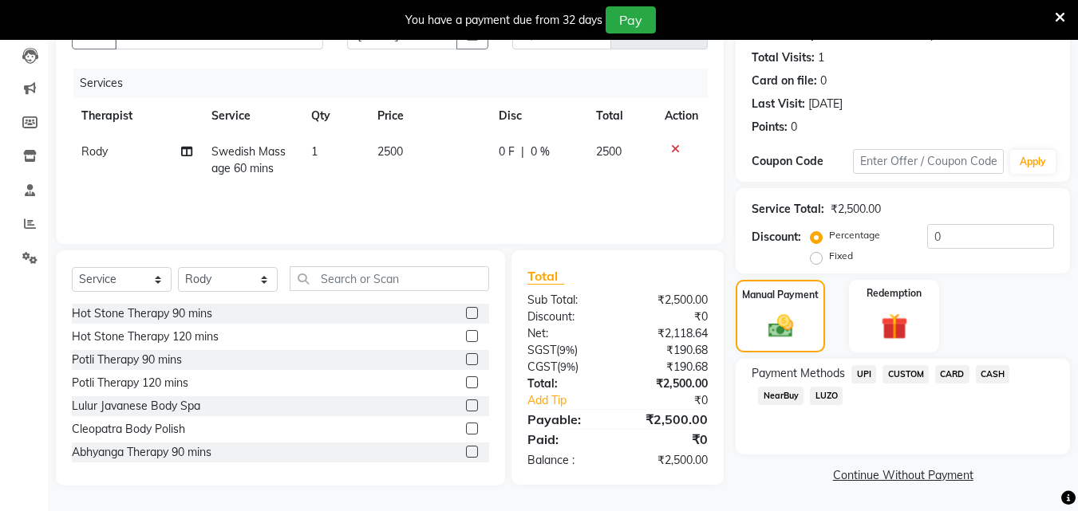
click at [995, 377] on span "CASH" at bounding box center [993, 374] width 34 height 18
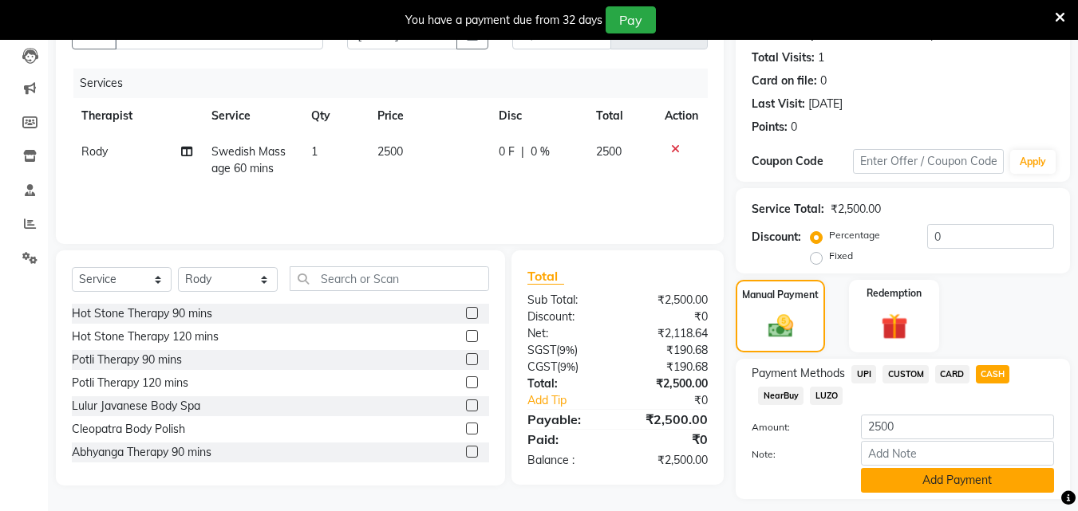
click at [930, 475] on button "Add Payment" at bounding box center [957, 480] width 193 height 25
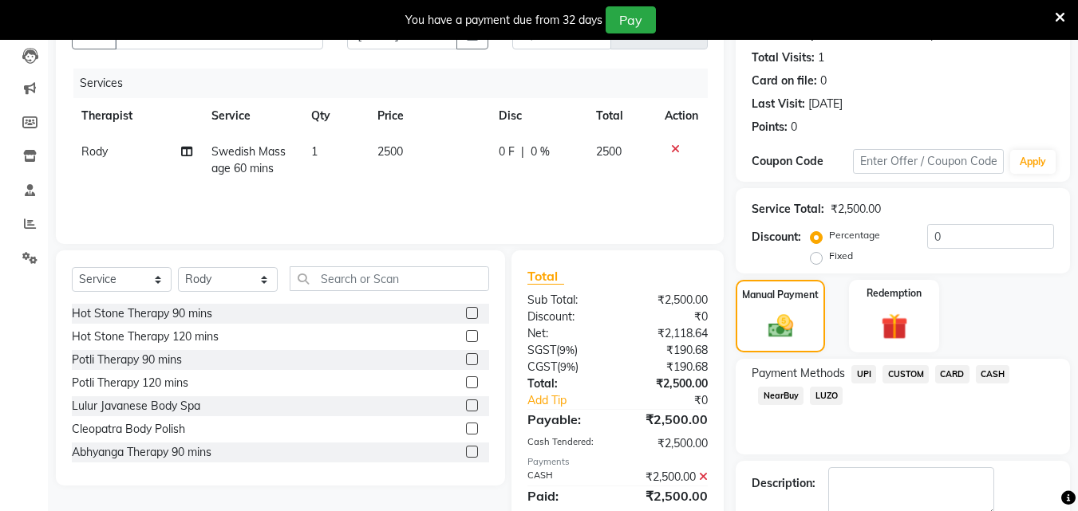
scroll to position [259, 0]
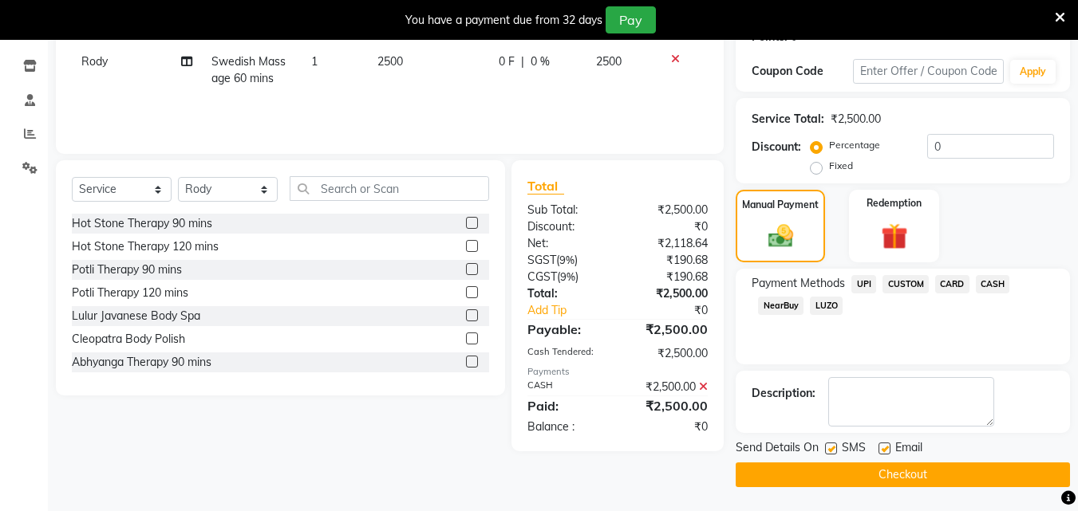
click at [833, 446] on label at bounding box center [831, 449] width 12 height 12
click at [833, 446] on input "checkbox" at bounding box center [830, 449] width 10 height 10
checkbox input "false"
click at [830, 490] on main "INVOICE PREVIOUS INVOICES Create New Save Client [PHONE_NUMBER] Date [DATE] Inv…" at bounding box center [563, 180] width 1030 height 661
click at [830, 483] on button "Checkout" at bounding box center [902, 475] width 334 height 25
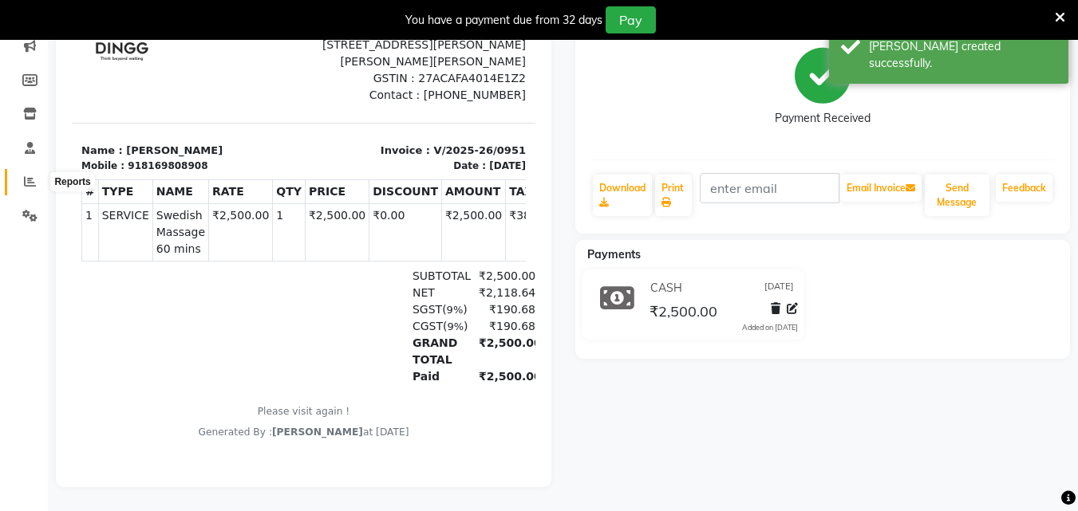
click at [36, 176] on span at bounding box center [30, 182] width 28 height 18
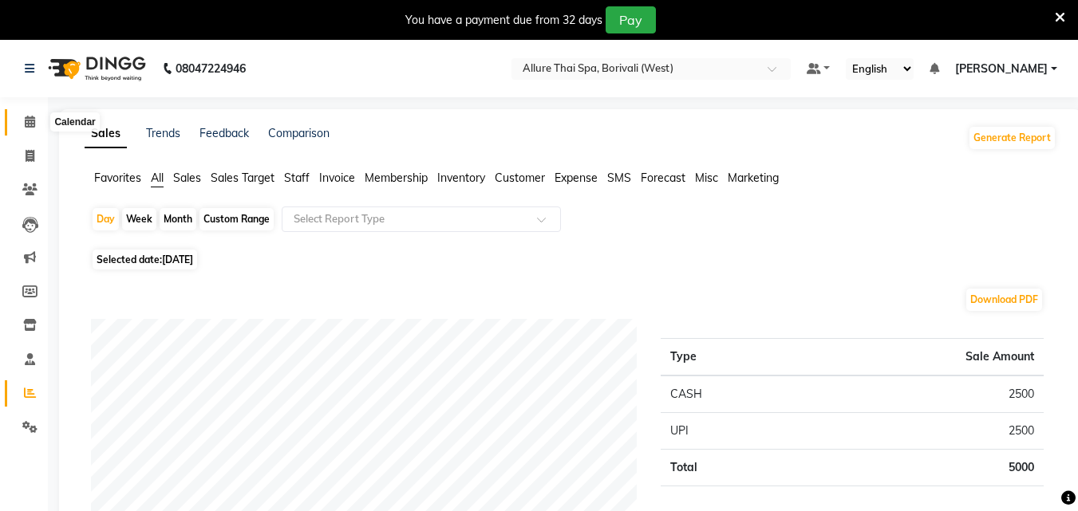
click at [27, 122] on icon at bounding box center [30, 122] width 10 height 12
